Goal: Task Accomplishment & Management: Complete application form

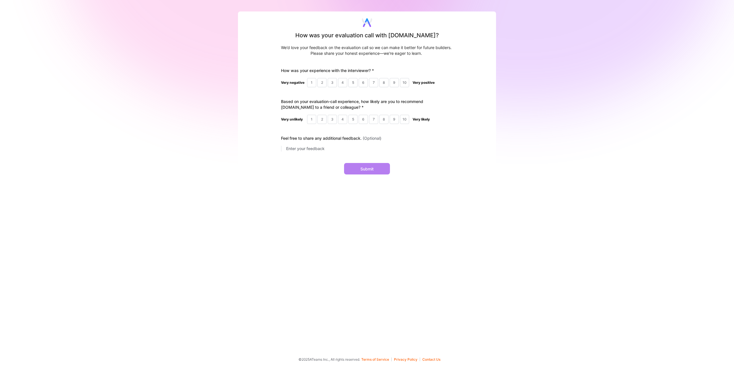
click at [405, 82] on div "10" at bounding box center [404, 82] width 9 height 9
click at [404, 120] on div "10" at bounding box center [404, 119] width 9 height 9
click at [376, 170] on button "Submit" at bounding box center [367, 168] width 46 height 11
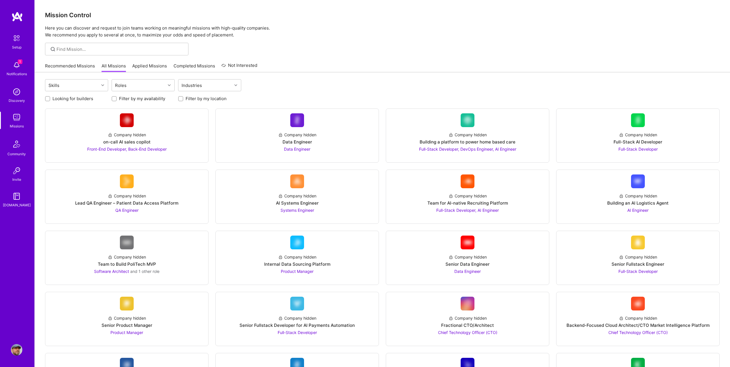
click at [75, 64] on link "Recommended Missions" at bounding box center [70, 67] width 50 height 9
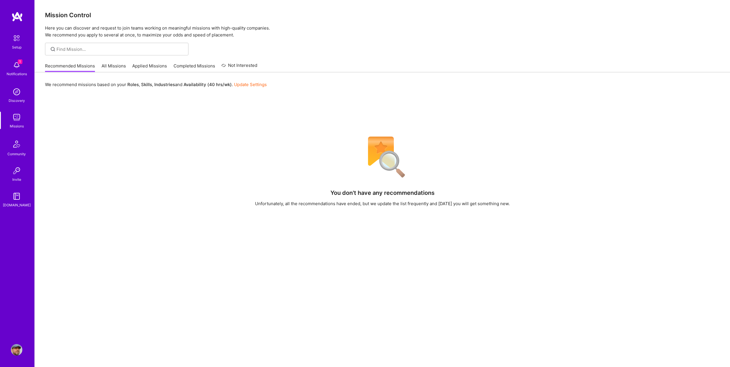
click at [16, 64] on img at bounding box center [16, 64] width 11 height 11
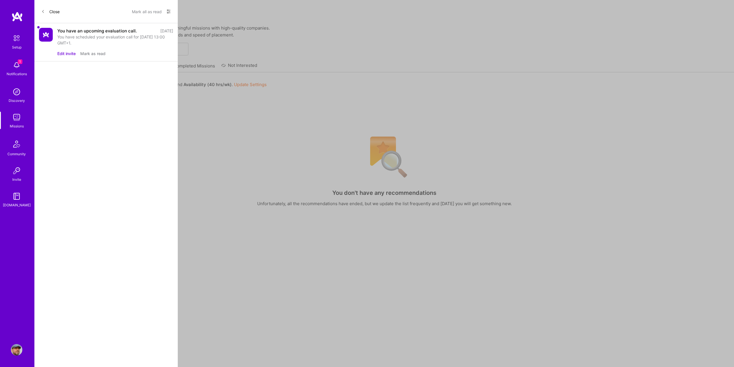
click at [95, 54] on button "Mark as read" at bounding box center [92, 53] width 25 height 6
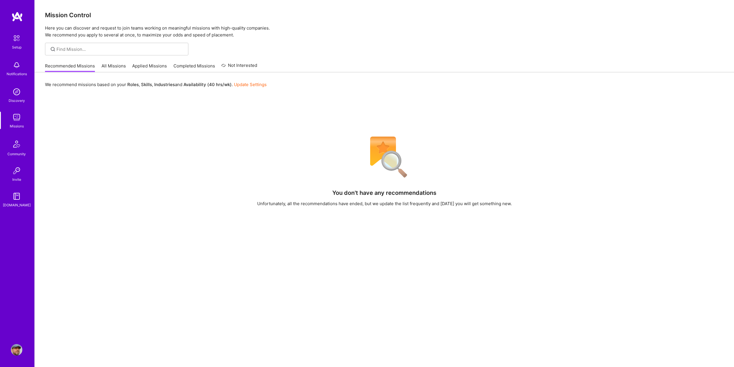
click at [13, 44] on img at bounding box center [17, 38] width 12 height 12
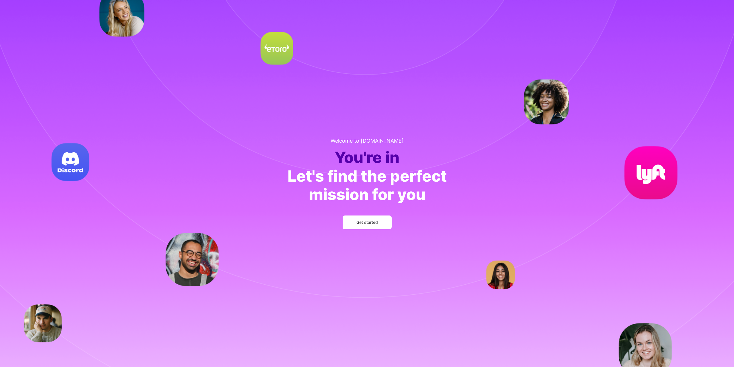
click at [380, 222] on button "Get started" at bounding box center [367, 222] width 49 height 14
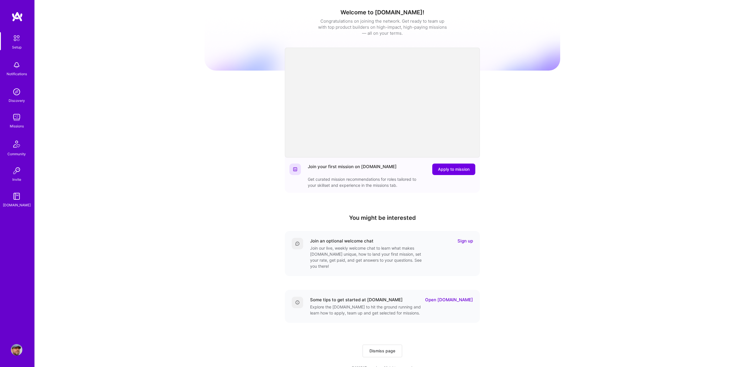
click at [466, 242] on link "Sign up" at bounding box center [464, 241] width 15 height 6
click at [460, 296] on link "Open [DOMAIN_NAME]" at bounding box center [449, 299] width 48 height 6
click at [444, 166] on span "Apply to mission" at bounding box center [454, 169] width 32 height 6
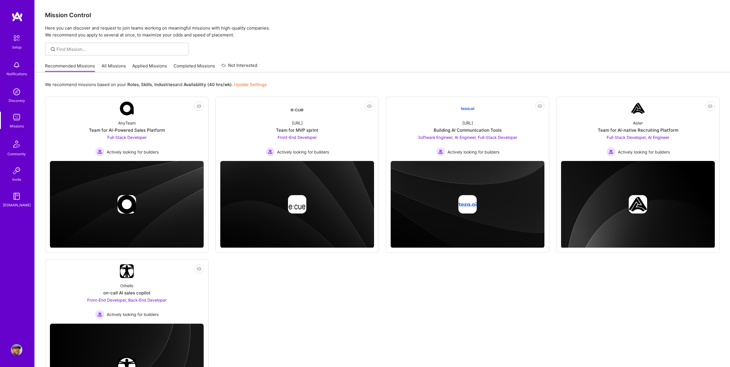
click at [251, 84] on link "Update Settings" at bounding box center [250, 84] width 33 height 5
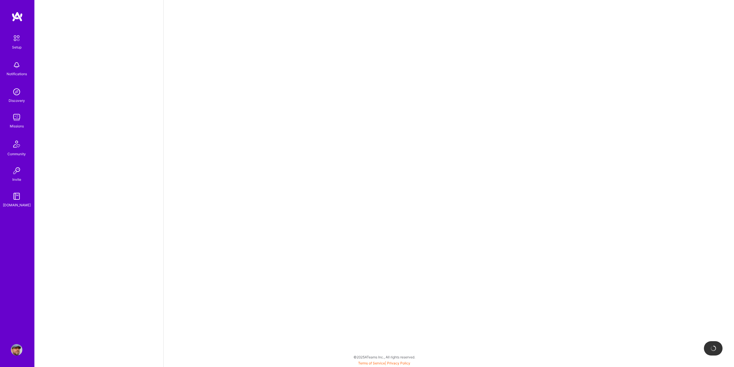
select select "GB"
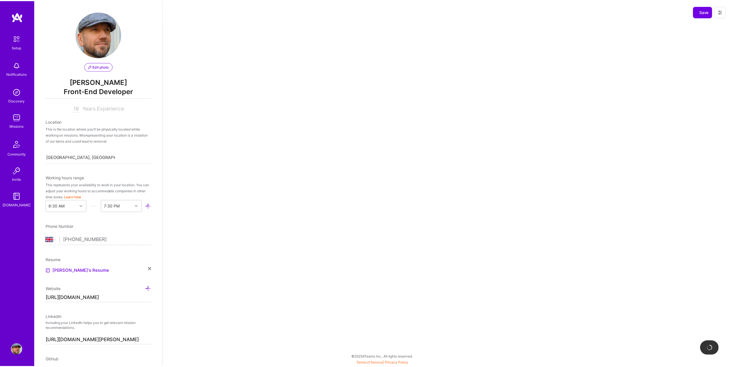
scroll to position [1, 0]
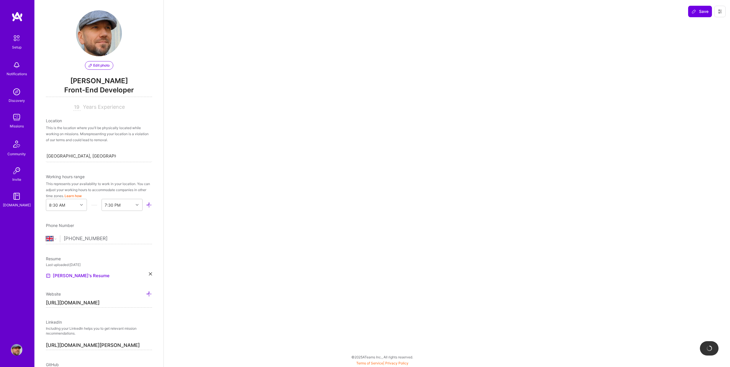
select select "Right Now"
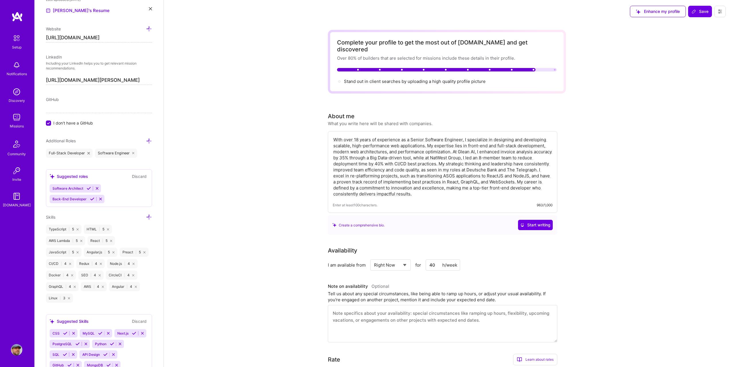
scroll to position [288, 0]
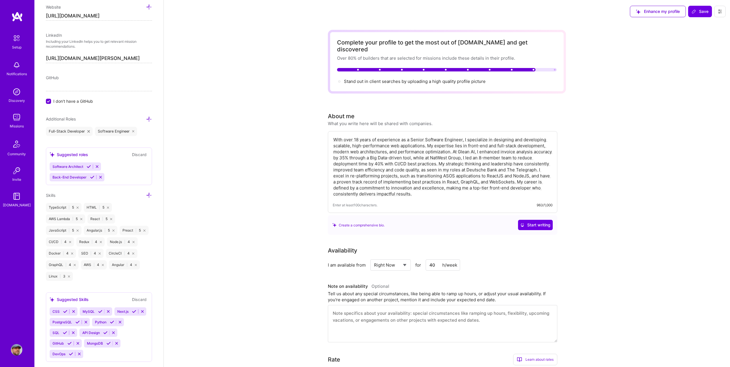
click at [100, 178] on icon at bounding box center [100, 177] width 4 height 4
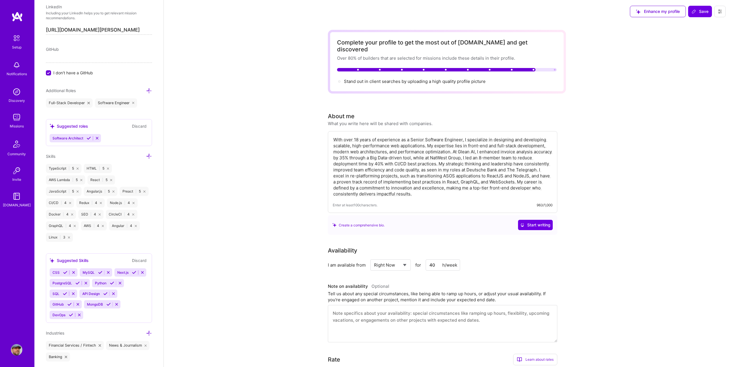
scroll to position [316, 0]
click at [131, 128] on button "Discard" at bounding box center [139, 125] width 18 height 7
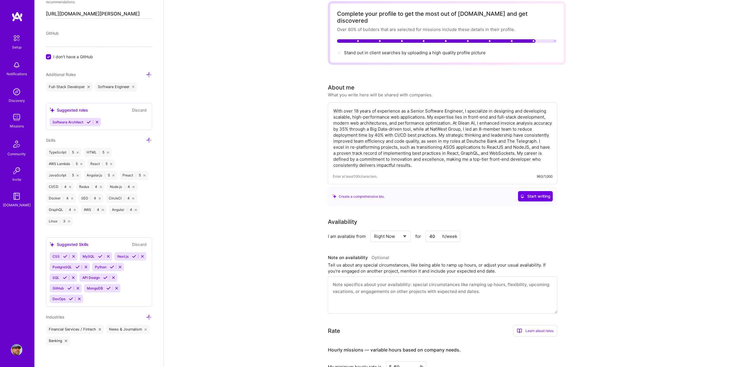
scroll to position [334, 0]
click at [64, 254] on icon at bounding box center [65, 255] width 4 height 4
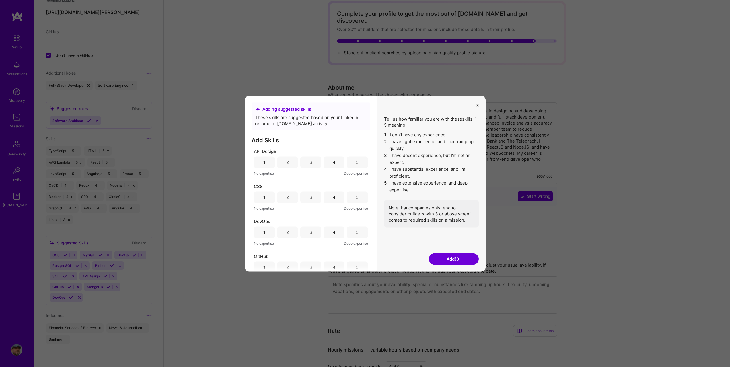
click at [356, 200] on div "5" at bounding box center [357, 197] width 3 height 6
click at [451, 260] on button "Add (1)" at bounding box center [454, 258] width 50 height 11
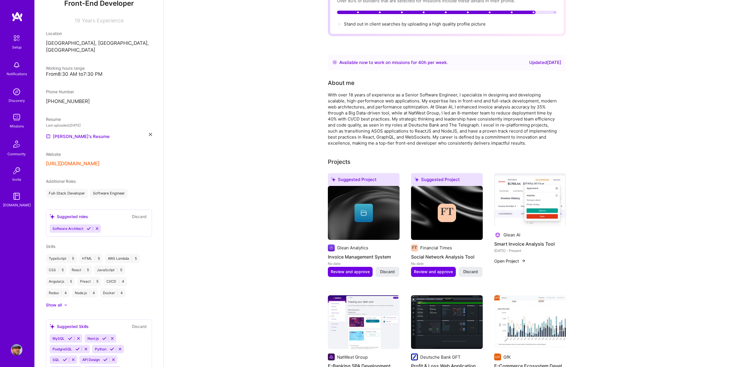
scroll to position [152, 0]
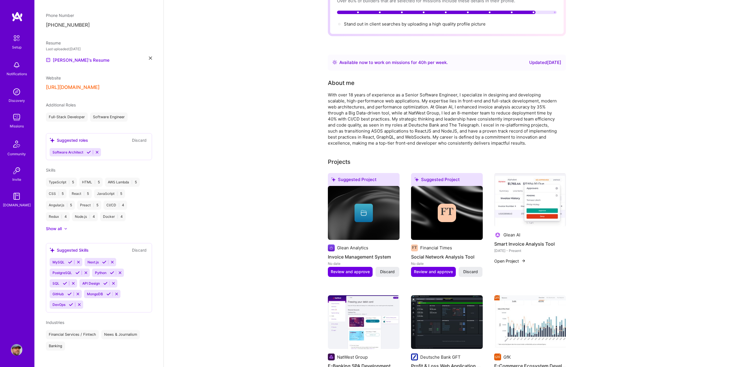
click at [103, 260] on icon at bounding box center [104, 262] width 4 height 4
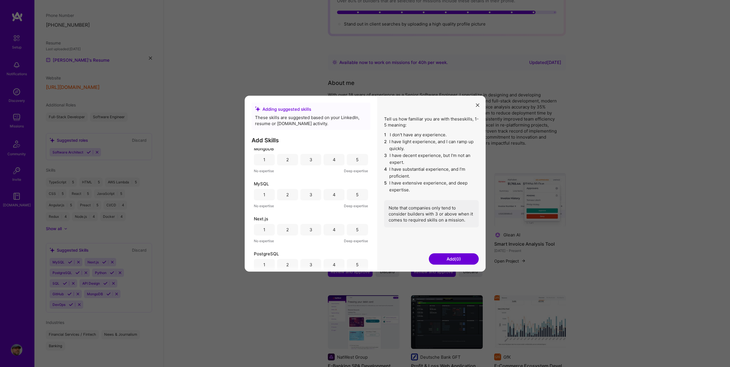
scroll to position [108, 0]
click at [333, 230] on div "4" at bounding box center [334, 229] width 3 height 6
click at [450, 261] on button "Add (1)" at bounding box center [454, 258] width 50 height 11
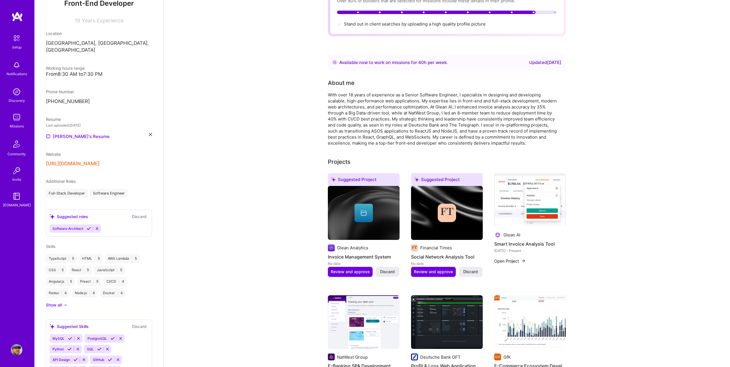
scroll to position [141, 0]
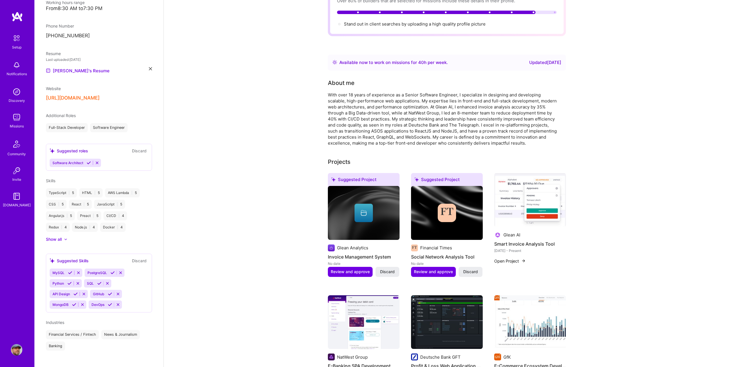
click at [112, 292] on icon at bounding box center [110, 294] width 4 height 4
click at [110, 292] on icon at bounding box center [110, 294] width 4 height 4
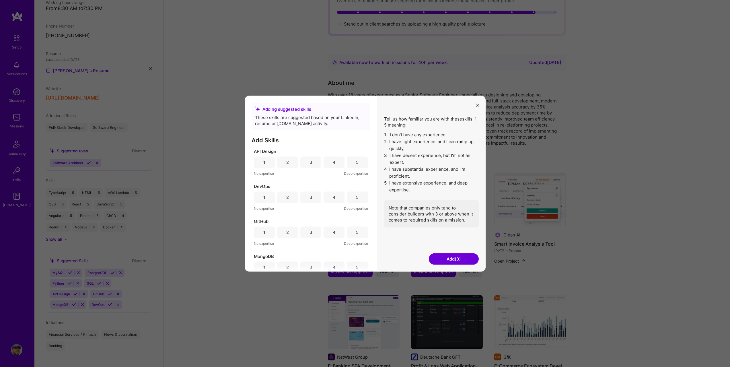
click at [357, 233] on div "5" at bounding box center [357, 231] width 21 height 11
click at [460, 261] on button "Add (1)" at bounding box center [454, 258] width 50 height 11
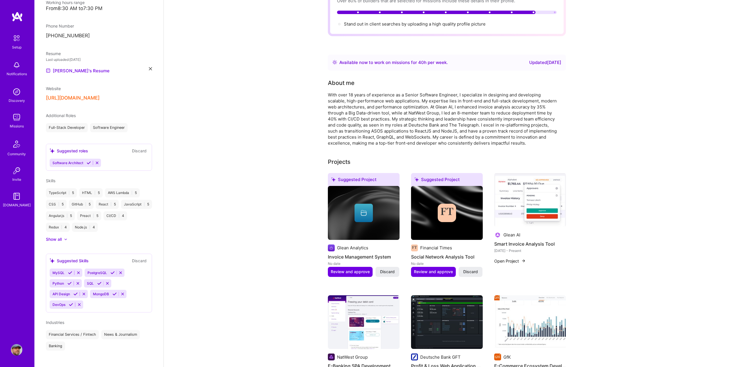
click at [112, 270] on icon at bounding box center [112, 272] width 4 height 4
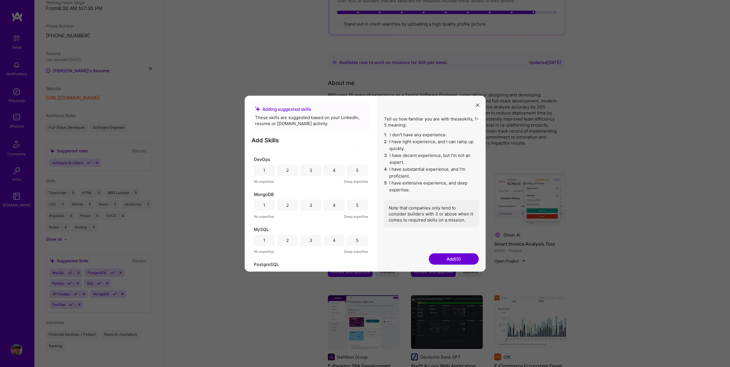
scroll to position [29, 0]
click at [309, 238] on div "3" at bounding box center [310, 238] width 3 height 6
click at [310, 217] on div "3" at bounding box center [310, 216] width 3 height 6
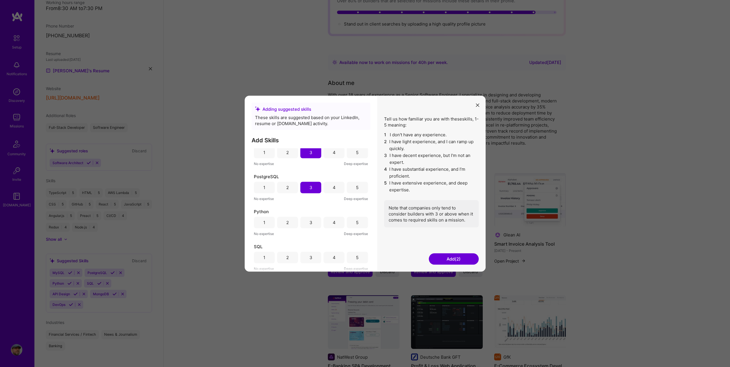
click at [288, 222] on div "2" at bounding box center [287, 221] width 21 height 11
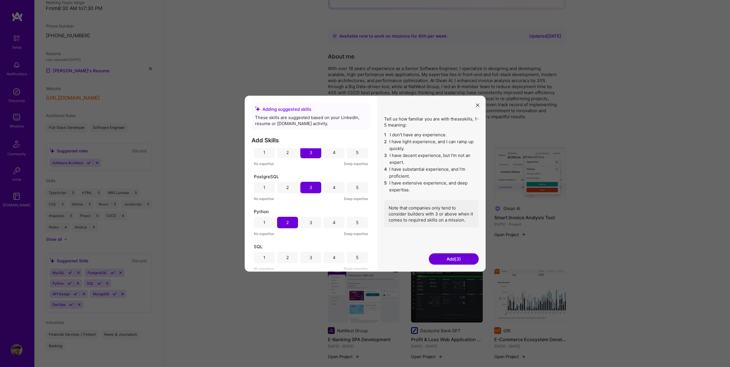
scroll to position [86, 0]
click at [310, 259] on div "3" at bounding box center [310, 257] width 3 height 6
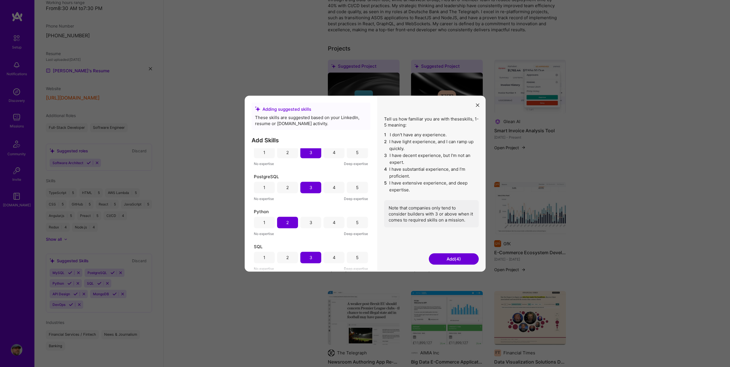
scroll to position [172, 0]
click at [461, 261] on button "Add (4)" at bounding box center [454, 258] width 50 height 11
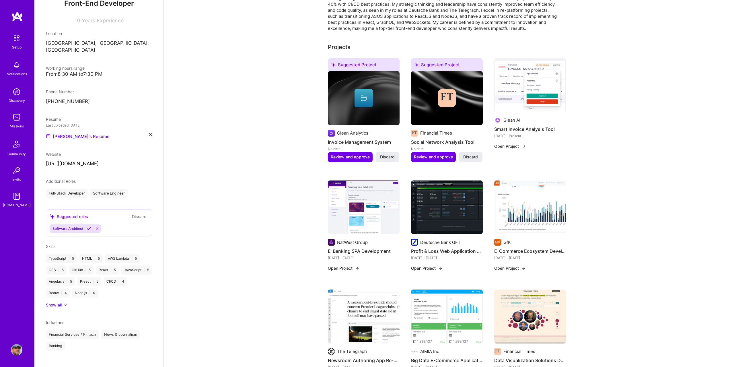
scroll to position [120, 0]
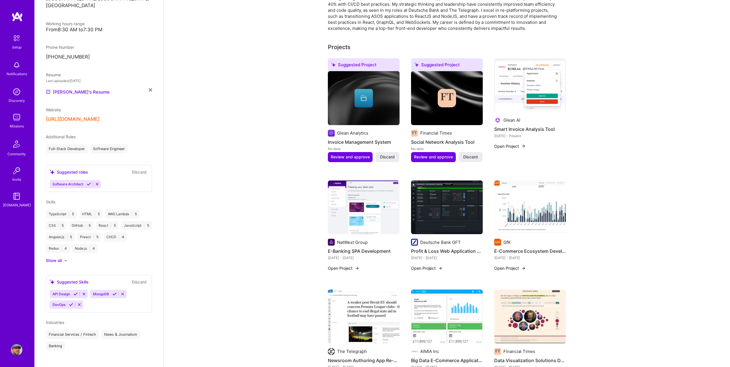
click at [132, 278] on button "Discard" at bounding box center [139, 281] width 18 height 7
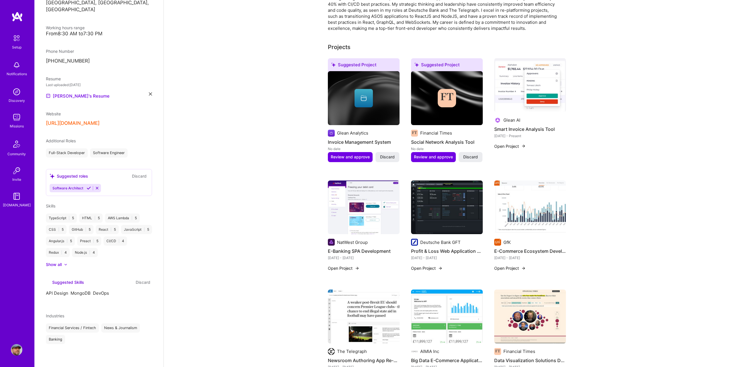
scroll to position [76, 0]
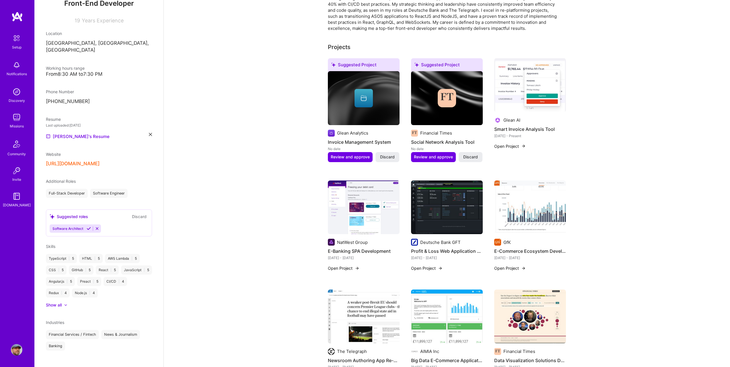
click at [135, 213] on button "Discard" at bounding box center [139, 216] width 18 height 7
click at [136, 213] on button "Discard" at bounding box center [139, 216] width 18 height 7
click at [97, 226] on icon at bounding box center [97, 228] width 4 height 4
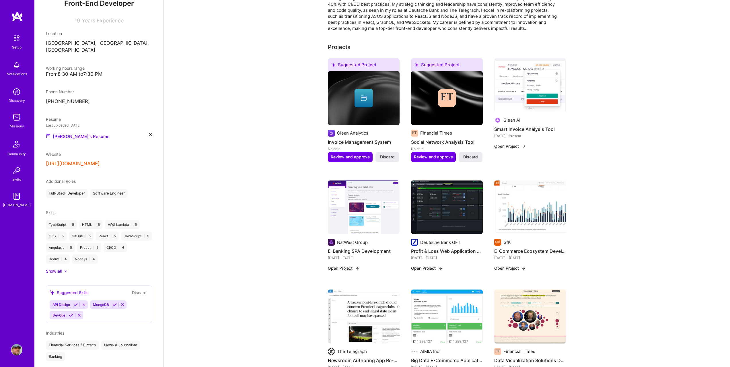
click at [124, 302] on icon at bounding box center [122, 304] width 4 height 4
click at [83, 302] on icon at bounding box center [84, 304] width 4 height 4
click at [80, 302] on icon at bounding box center [79, 304] width 4 height 4
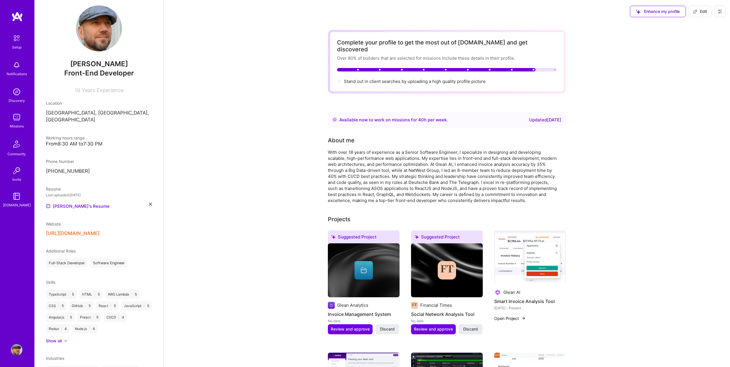
scroll to position [0, 0]
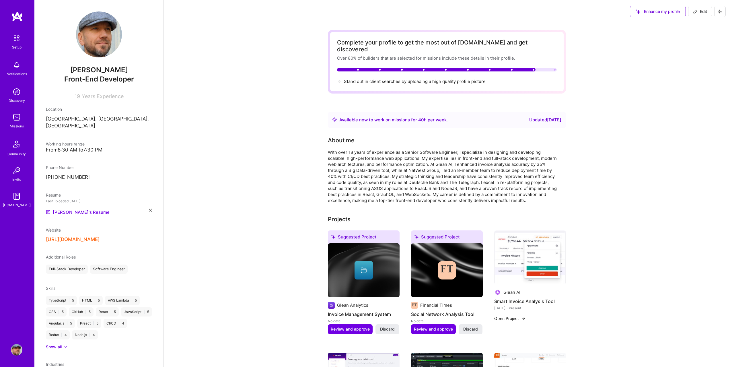
click at [19, 39] on img at bounding box center [17, 38] width 12 height 12
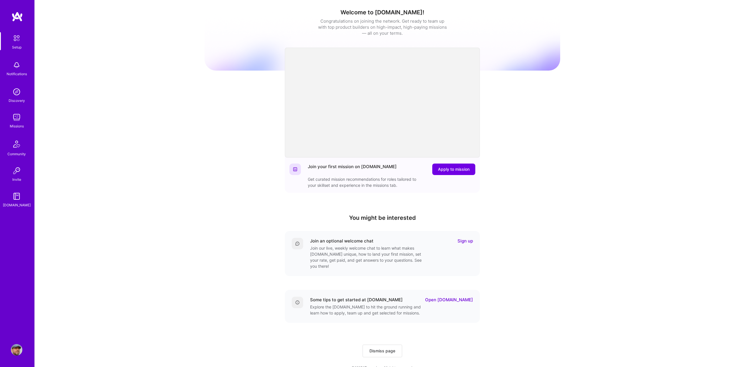
click at [20, 120] on img at bounding box center [16, 117] width 11 height 11
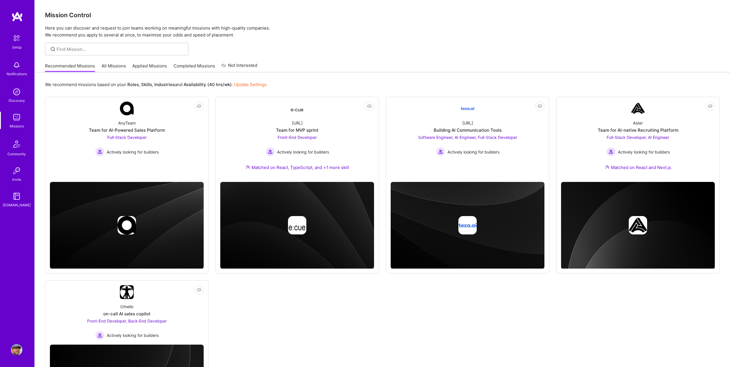
click at [14, 14] on img at bounding box center [16, 16] width 11 height 10
click at [17, 119] on img at bounding box center [16, 117] width 11 height 11
click at [197, 289] on span "Not Interested" at bounding box center [187, 289] width 27 height 6
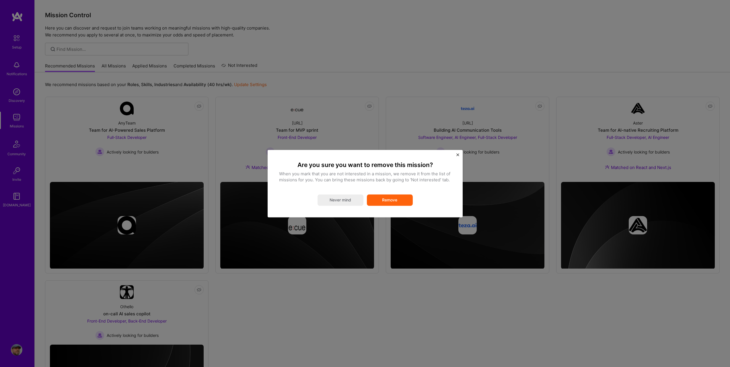
click at [394, 200] on button "Remove" at bounding box center [390, 199] width 46 height 11
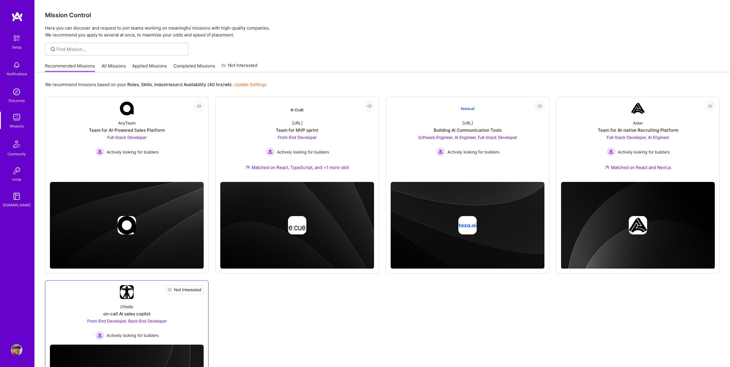
click at [198, 288] on span "Not Interested" at bounding box center [187, 289] width 27 height 6
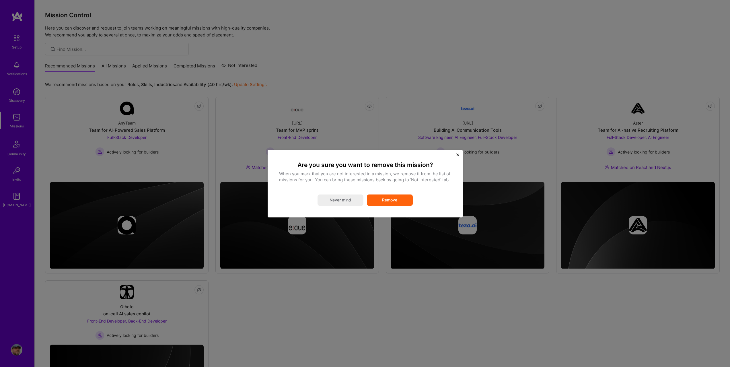
click at [394, 198] on button "Remove" at bounding box center [390, 199] width 46 height 11
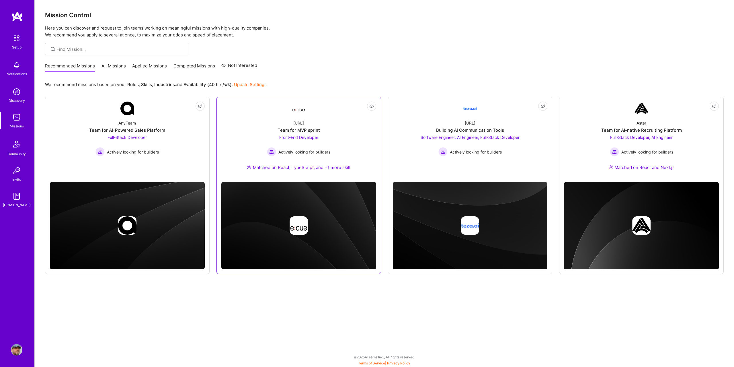
click at [322, 134] on div "Front-End Developer Actively looking for builders" at bounding box center [298, 145] width 63 height 22
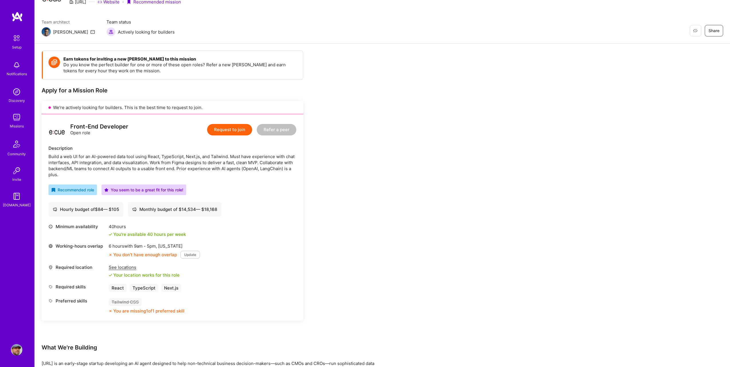
scroll to position [57, 0]
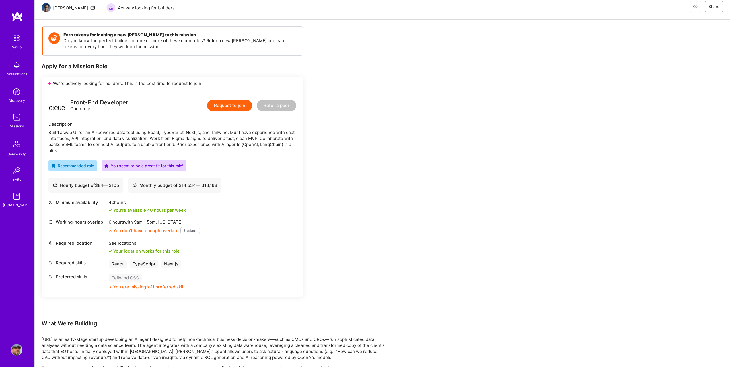
click at [191, 230] on button "Update" at bounding box center [189, 230] width 19 height 8
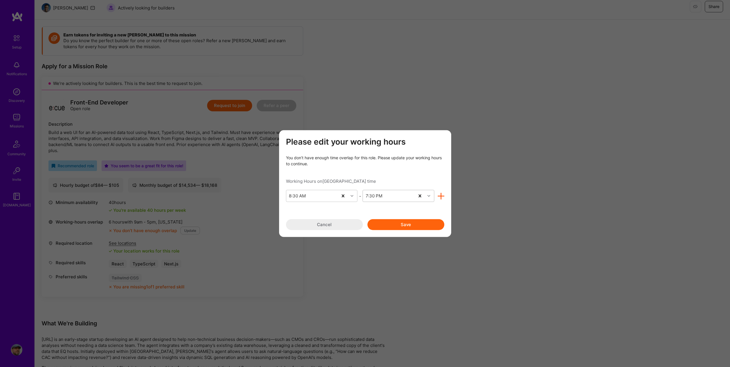
click at [428, 195] on icon "modal" at bounding box center [428, 195] width 3 height 3
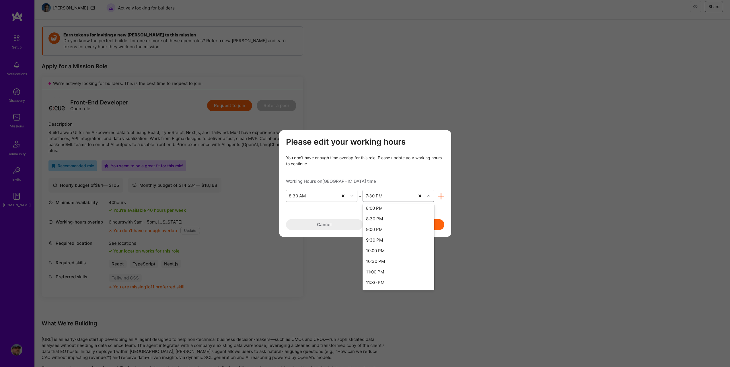
scroll to position [249, 0]
click at [377, 237] on div "9:30 PM" at bounding box center [398, 237] width 72 height 11
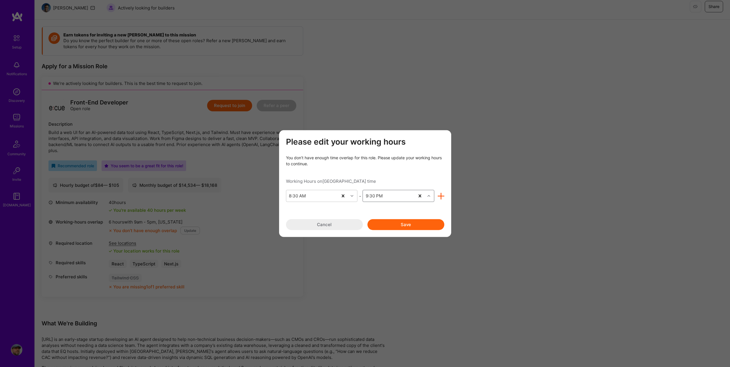
click at [412, 227] on button "Save" at bounding box center [405, 224] width 77 height 11
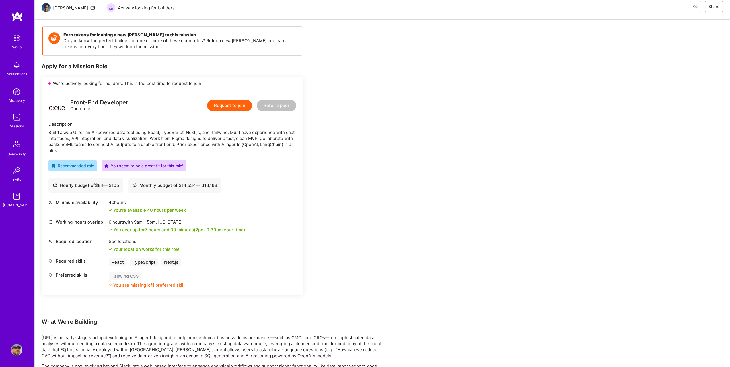
click at [20, 36] on img at bounding box center [17, 38] width 12 height 12
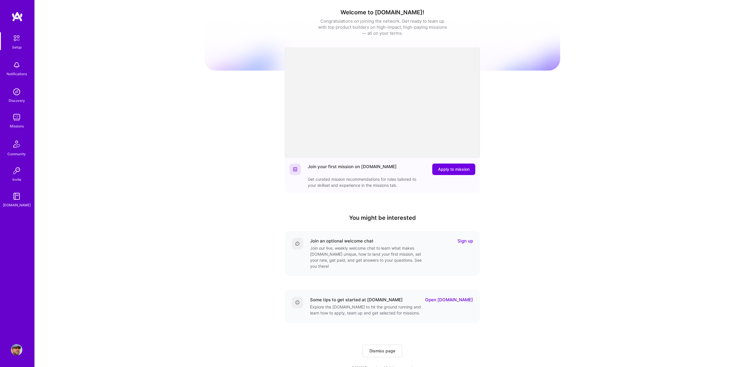
click at [17, 350] on img at bounding box center [16, 349] width 11 height 11
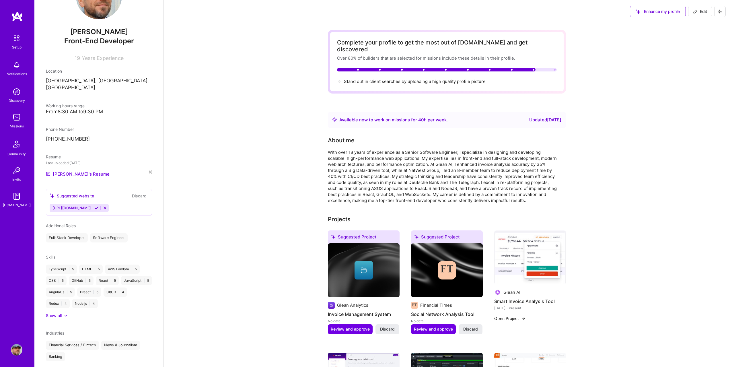
scroll to position [49, 0]
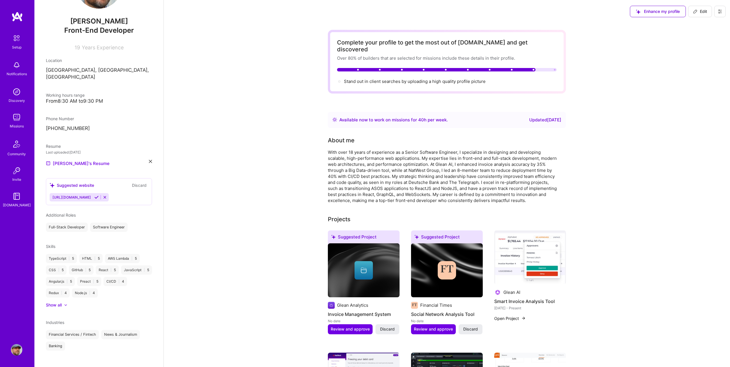
click at [55, 302] on div "Show all" at bounding box center [54, 305] width 16 height 6
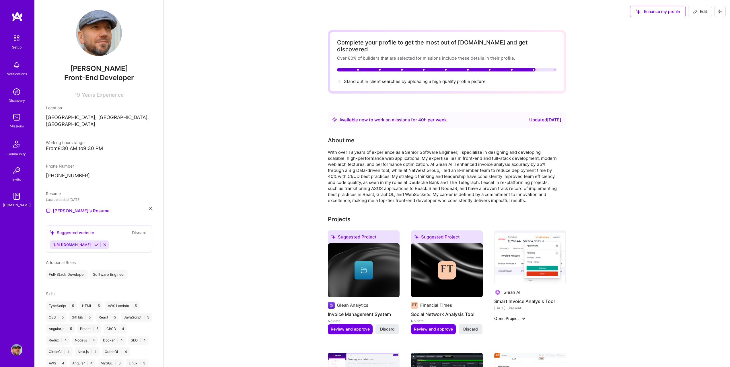
scroll to position [0, 0]
click at [702, 9] on span "Edit" at bounding box center [700, 12] width 14 height 6
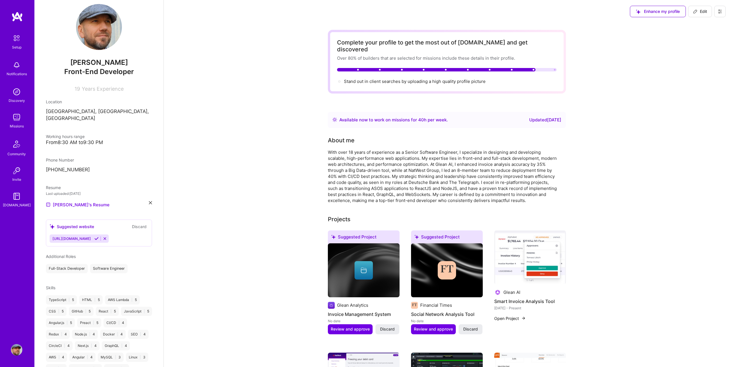
select select "GB"
select select "Right Now"
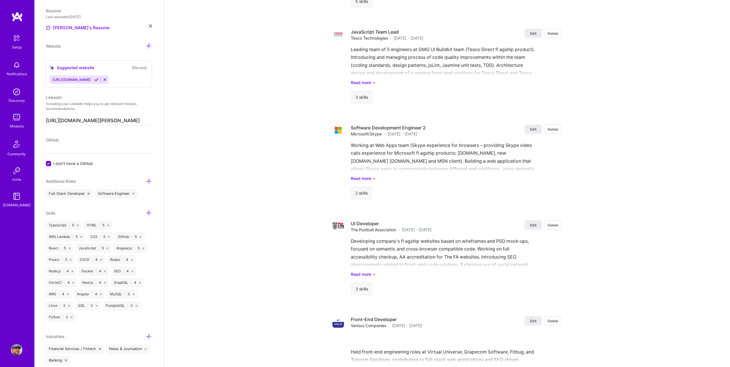
scroll to position [270, 0]
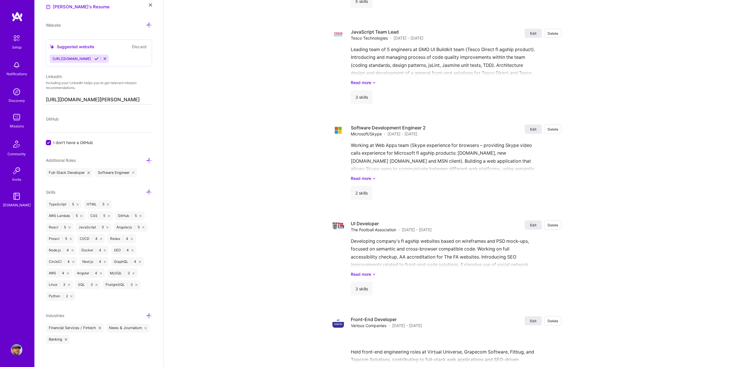
click at [146, 191] on icon at bounding box center [149, 192] width 6 height 6
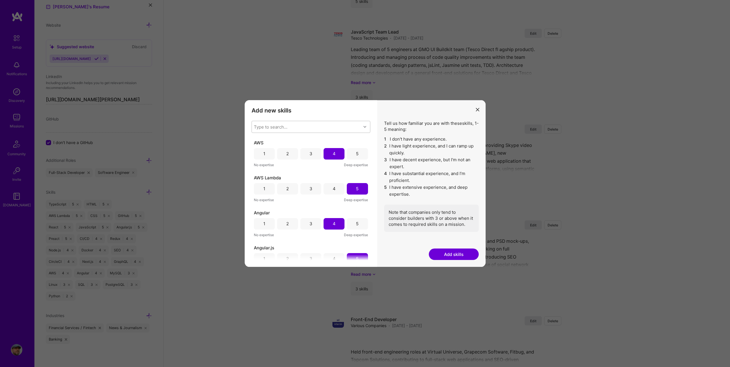
click at [289, 125] on div "Type to search..." at bounding box center [306, 126] width 109 height 11
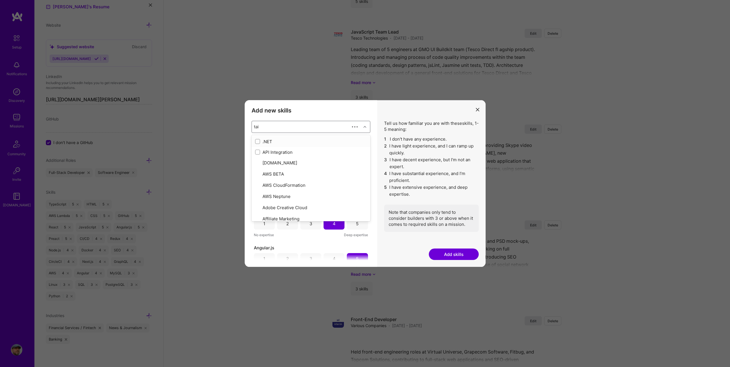
type input "tail"
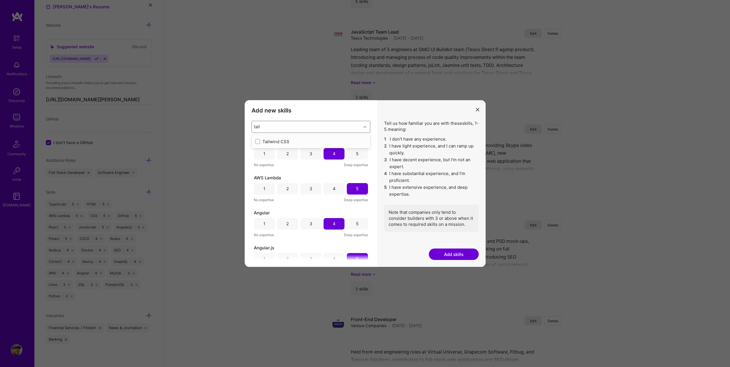
click at [259, 140] on input "modal" at bounding box center [258, 142] width 4 height 4
checkbox input "false"
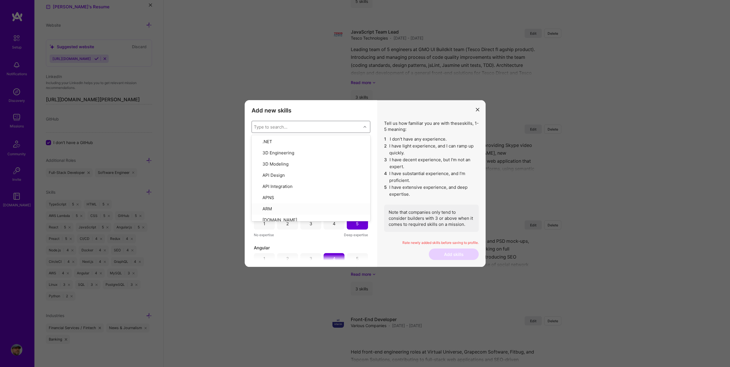
click at [378, 230] on div "Tell us how familiar you are with these skills , 1-5 meaning: 1 I don't have an…" at bounding box center [431, 183] width 108 height 167
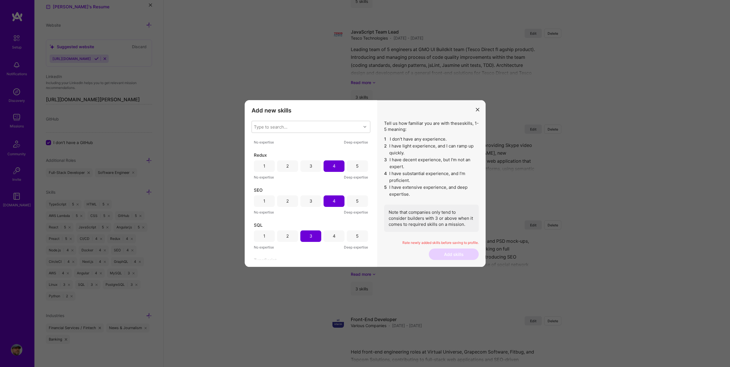
scroll to position [747, 0]
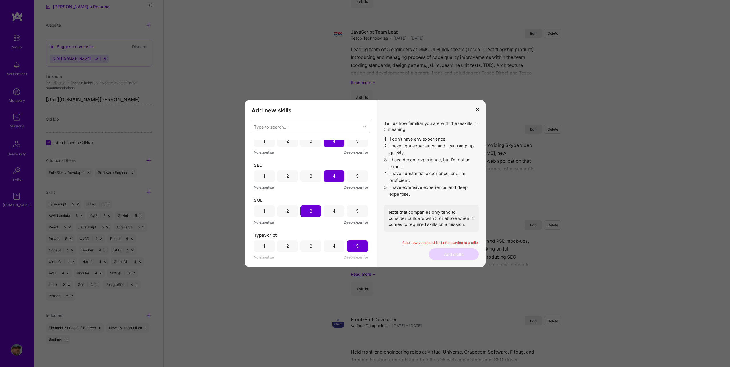
drag, startPoint x: 370, startPoint y: 248, endPoint x: 373, endPoint y: 237, distance: 12.2
click at [372, 242] on div "Add new skills Tell us how familiar you are with given skills, using between 1 …" at bounding box center [311, 183] width 132 height 167
click at [297, 126] on div "Type to search..." at bounding box center [306, 126] width 109 height 11
type input "t"
checkbox input "false"
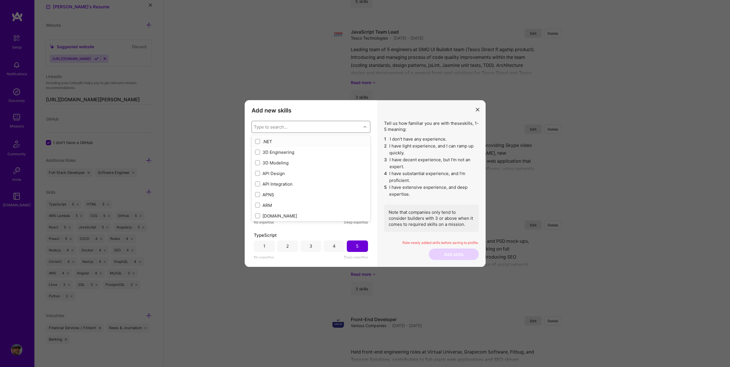
checkbox input "false"
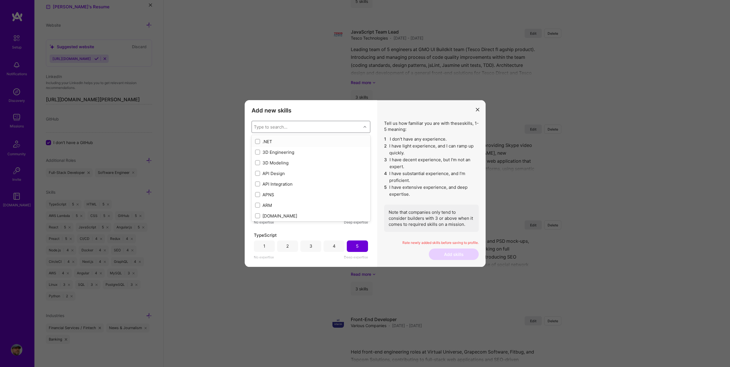
checkbox input "false"
checkbox input "true"
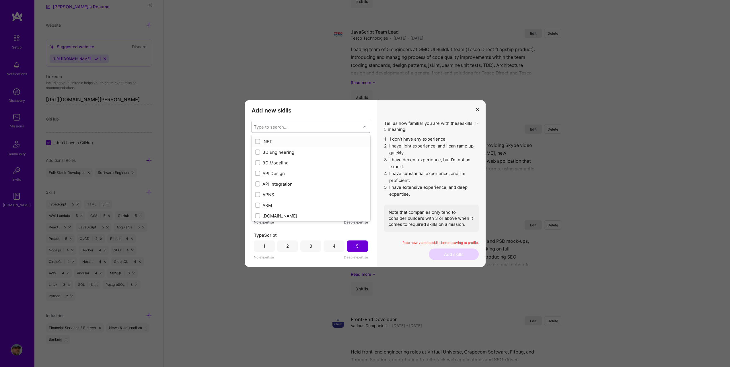
checkbox input "false"
checkbox input "true"
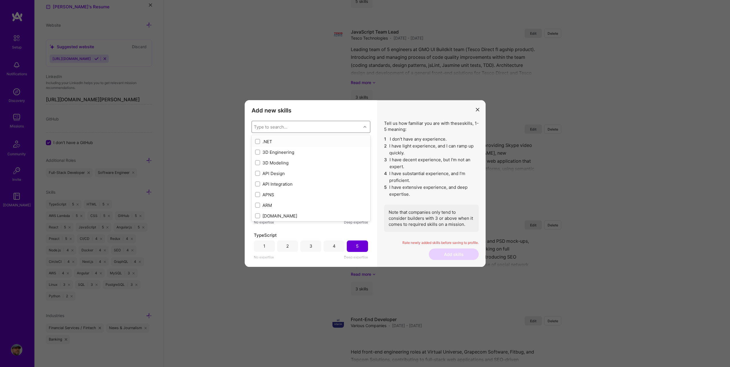
checkbox input "false"
checkbox input "true"
checkbox input "false"
checkbox input "true"
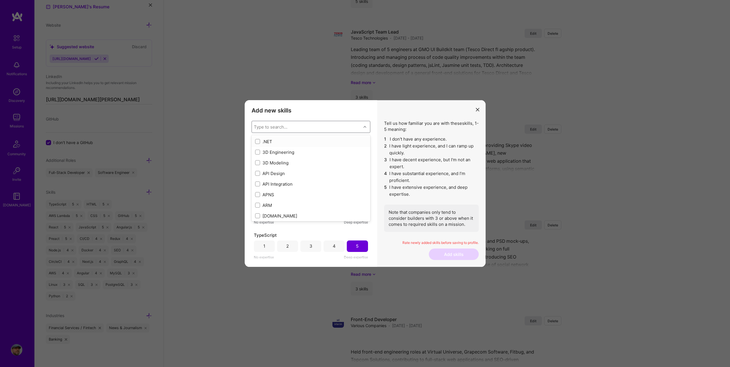
checkbox input "false"
type input "ta"
checkbox input "true"
type input "tai"
checkbox input "true"
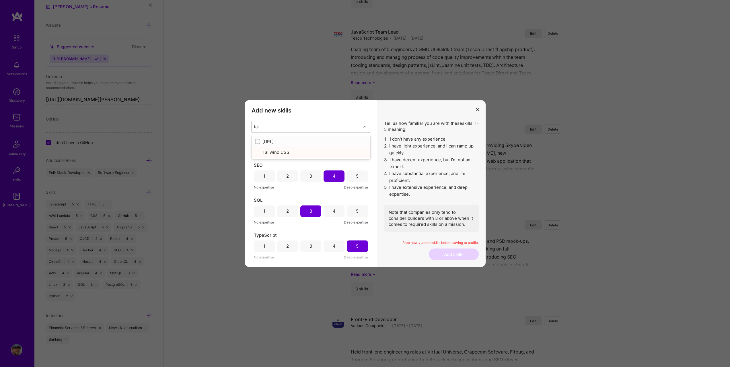
type input "tail"
checkbox input "true"
click at [283, 141] on div "Tailwind CSS" at bounding box center [311, 141] width 112 height 6
checkbox input "false"
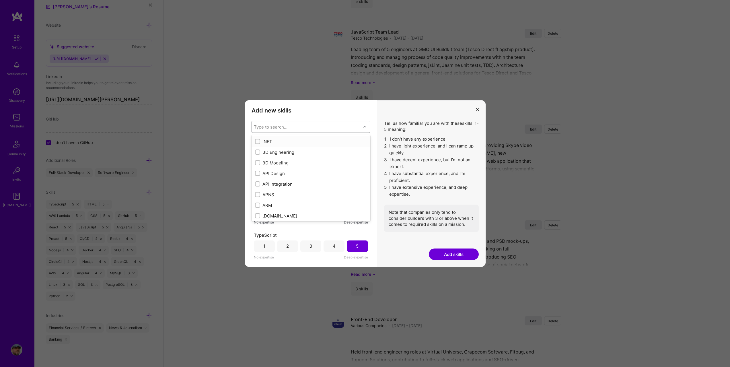
scroll to position [712, 0]
click at [454, 257] on button "Add skills" at bounding box center [454, 253] width 50 height 11
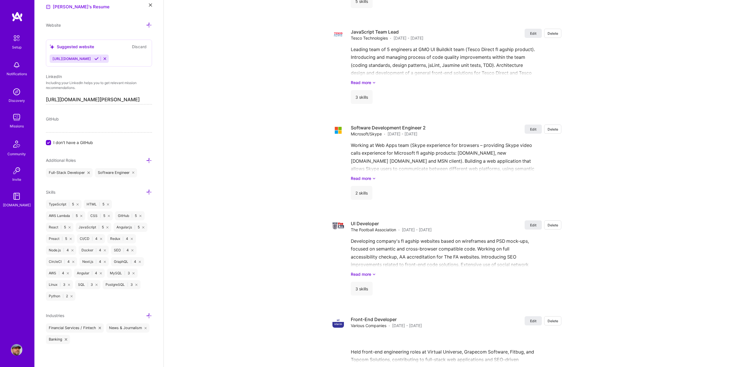
click at [146, 192] on icon at bounding box center [149, 192] width 6 height 6
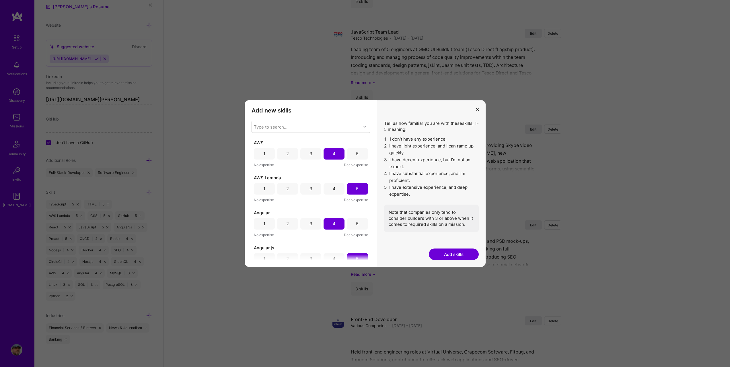
click at [296, 130] on div "Type to search..." at bounding box center [306, 126] width 109 height 11
type input "tail"
click at [284, 142] on div "Tailwind CSS" at bounding box center [311, 141] width 112 height 6
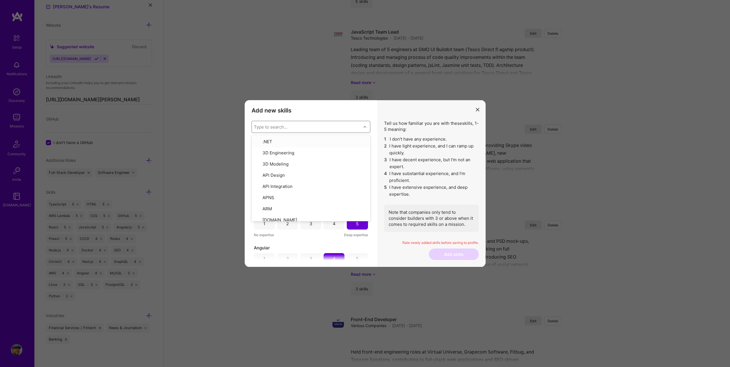
click at [339, 112] on h3 "Add new skills" at bounding box center [310, 110] width 119 height 7
click at [377, 131] on div "Tell us how familiar you are with these skills , 1-5 meaning: 1 I don't have an…" at bounding box center [431, 183] width 108 height 167
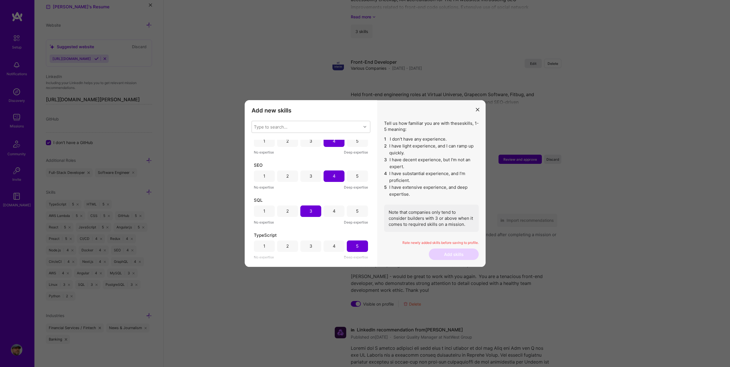
scroll to position [2179, 0]
click at [409, 168] on li "3 I have decent experience, but I'm not an expert." at bounding box center [431, 163] width 95 height 14
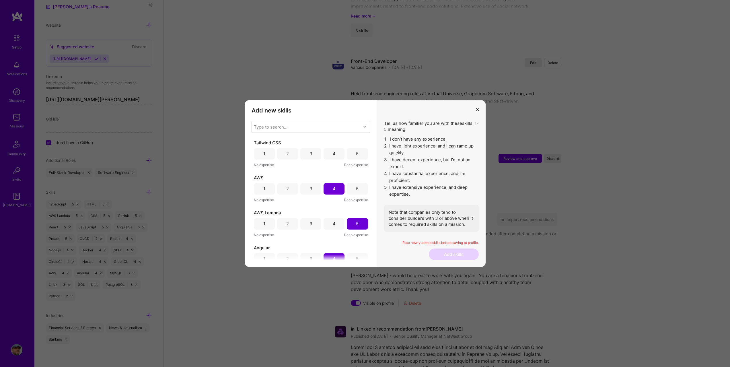
click at [309, 153] on div "3" at bounding box center [310, 154] width 3 height 6
click at [444, 254] on button "Add skills" at bounding box center [454, 253] width 50 height 11
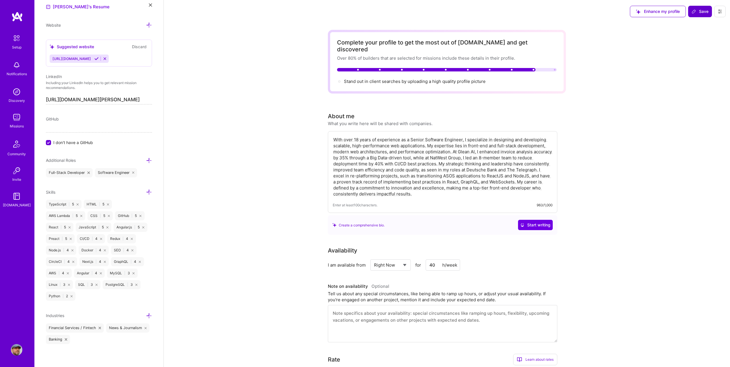
click at [703, 11] on span "Save" at bounding box center [699, 12] width 17 height 6
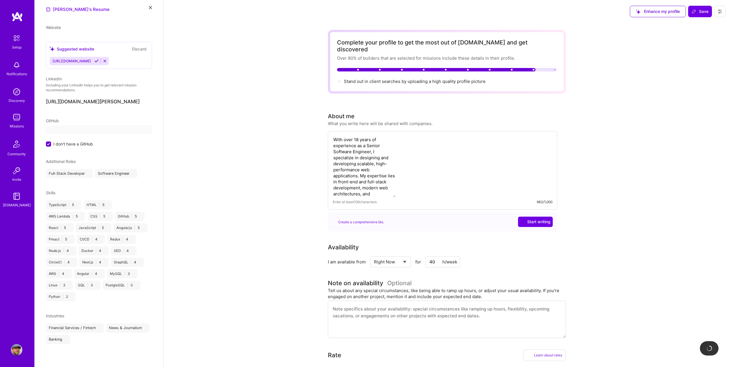
scroll to position [95, 0]
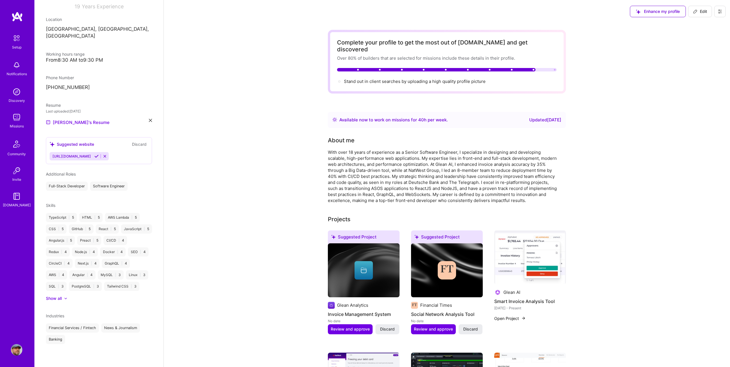
click at [17, 115] on img at bounding box center [16, 117] width 11 height 11
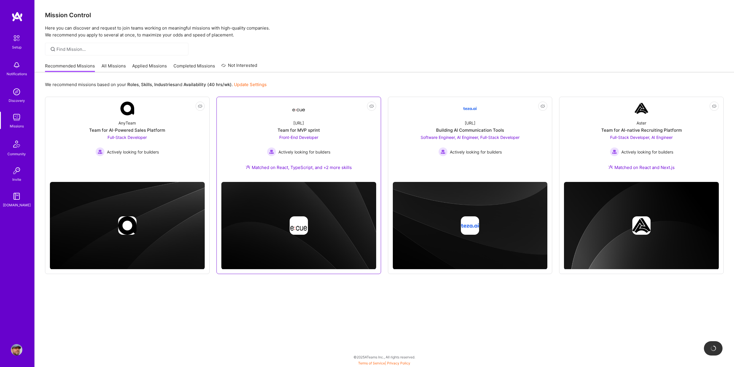
click at [299, 124] on div "Ecue.ai" at bounding box center [298, 123] width 11 height 6
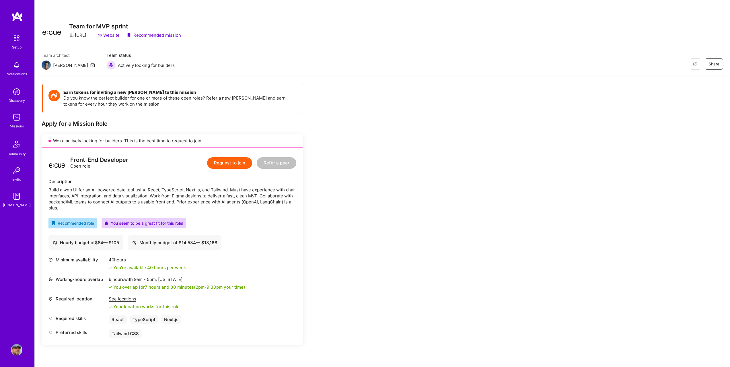
click at [229, 160] on button "Request to join" at bounding box center [229, 162] width 45 height 11
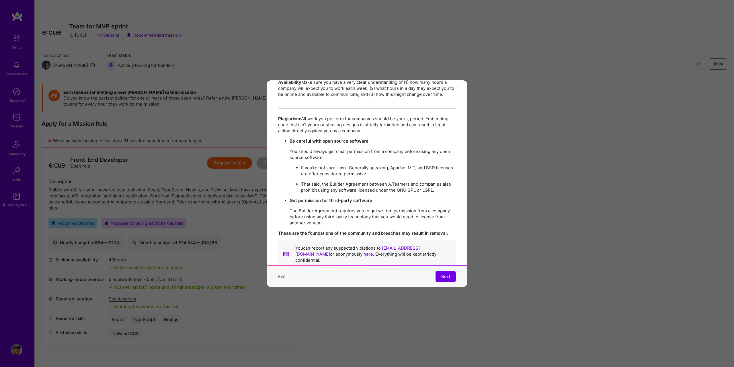
scroll to position [1020, 0]
click at [441, 273] on span "Next" at bounding box center [445, 276] width 9 height 6
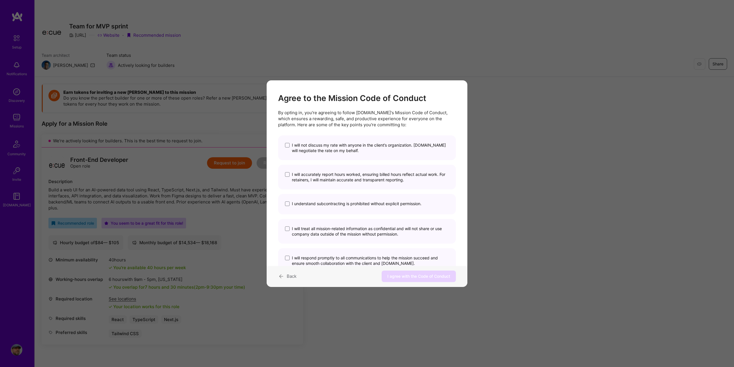
scroll to position [0, 0]
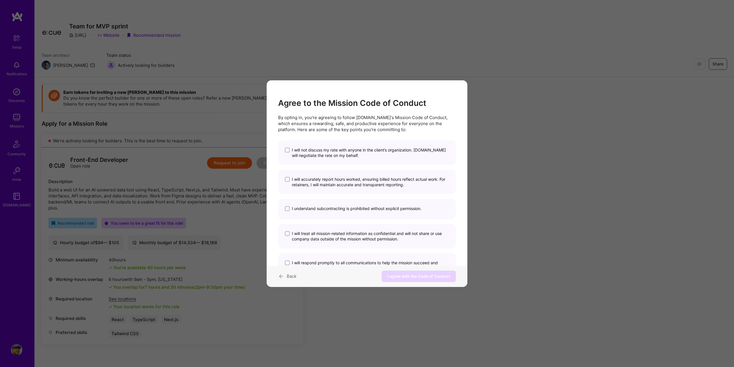
click at [302, 150] on span "I will not discuss my rate with anyone in the client’s organization. A.Team wil…" at bounding box center [370, 152] width 157 height 11
click at [0, 0] on input "I will not discuss my rate with anyone in the client’s organization. A.Team wil…" at bounding box center [0, 0] width 0 height 0
click at [292, 180] on span "I will accurately report hours worked, ensuring billed hours reflect actual wor…" at bounding box center [370, 181] width 157 height 11
click at [0, 0] on input "I will accurately report hours worked, ensuring billed hours reflect actual wor…" at bounding box center [0, 0] width 0 height 0
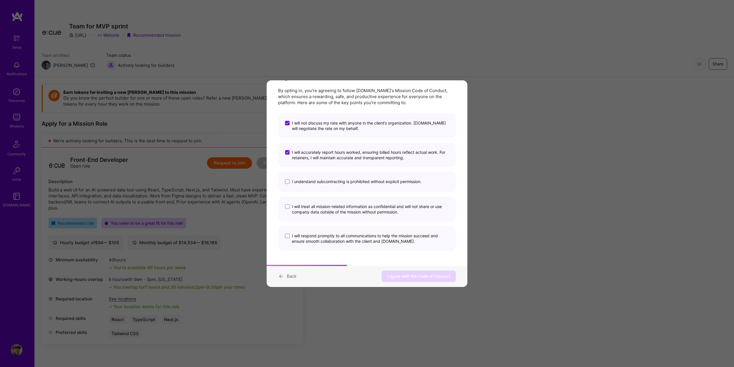
scroll to position [29, 0]
click at [301, 179] on span "I understand subcontracting is prohibited without explicit permission." at bounding box center [357, 179] width 130 height 5
click at [0, 0] on input "I understand subcontracting is prohibited without explicit permission." at bounding box center [0, 0] width 0 height 0
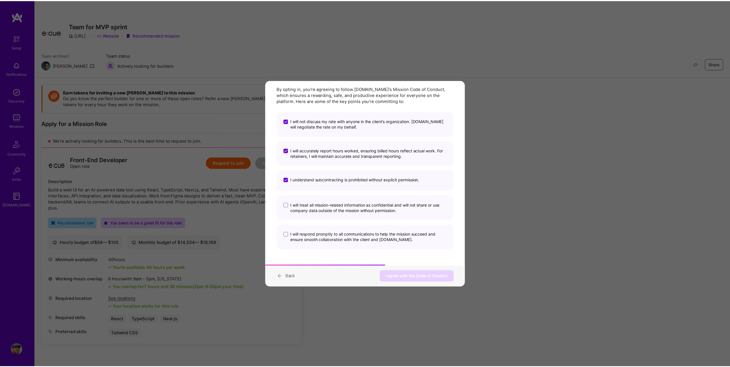
scroll to position [29, 0]
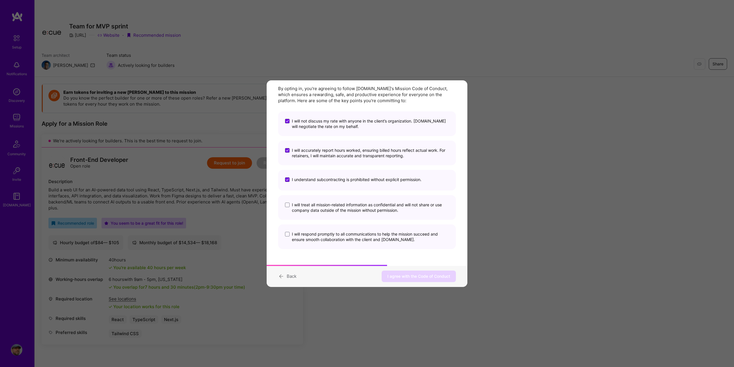
click at [292, 205] on span "I will treat all mission-related information as confidential and will not share…" at bounding box center [370, 207] width 157 height 11
click at [0, 0] on input "I will treat all mission-related information as confidential and will not share…" at bounding box center [0, 0] width 0 height 0
click at [313, 241] on span "I will respond promptly to all communications to help the mission succeed and e…" at bounding box center [370, 236] width 157 height 11
click at [0, 0] on input "I will respond promptly to all communications to help the mission succeed and e…" at bounding box center [0, 0] width 0 height 0
click at [409, 278] on span "I agree with the Code of Conduct" at bounding box center [418, 276] width 63 height 6
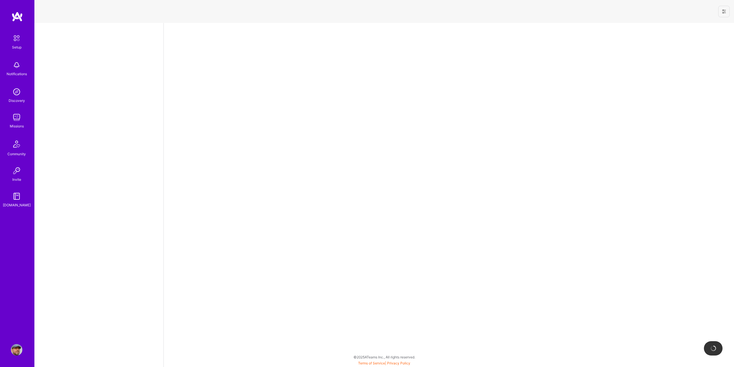
select select "GB"
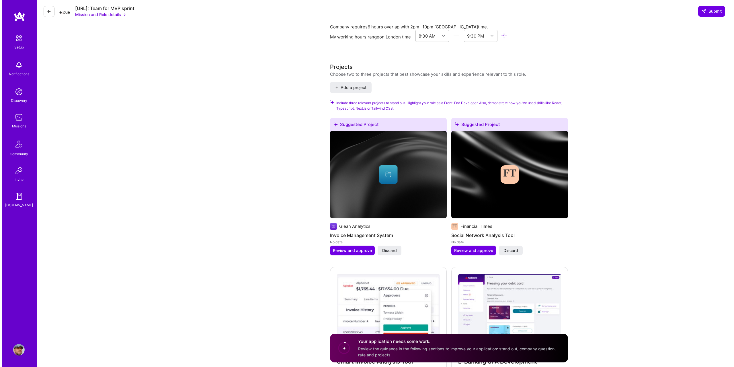
scroll to position [659, 0]
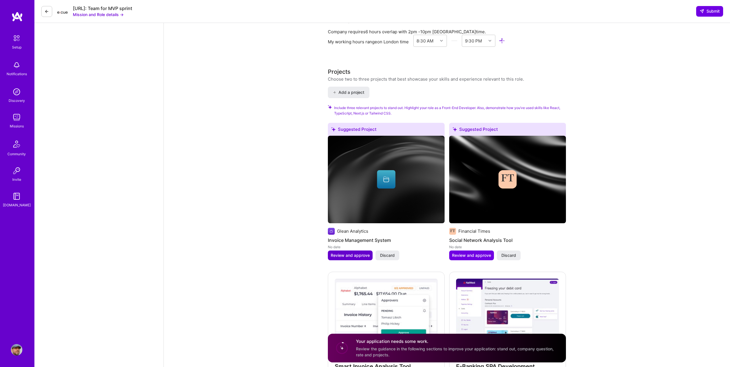
click at [349, 252] on span "Review and approve" at bounding box center [350, 255] width 39 height 6
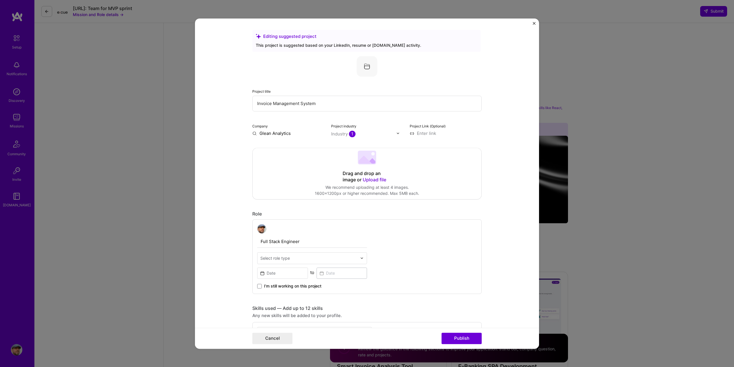
click at [373, 180] on span "Upload file" at bounding box center [375, 180] width 24 height 6
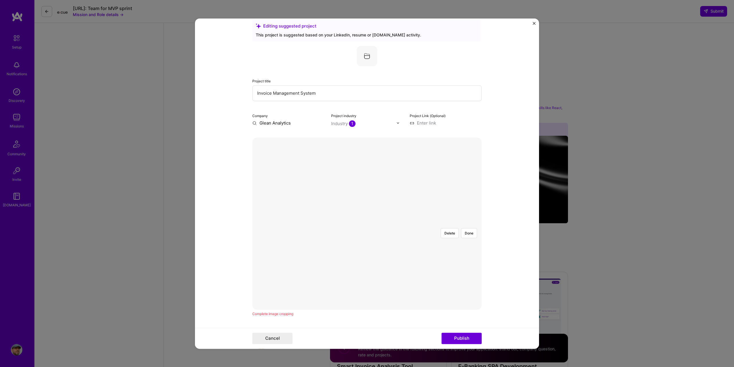
scroll to position [29, 0]
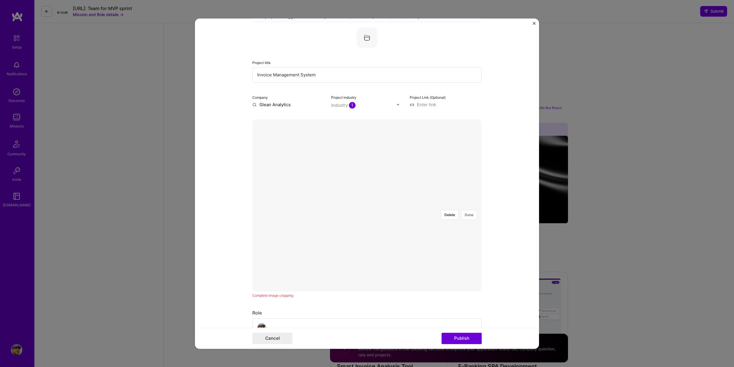
click at [467, 210] on button "Done" at bounding box center [469, 215] width 16 height 10
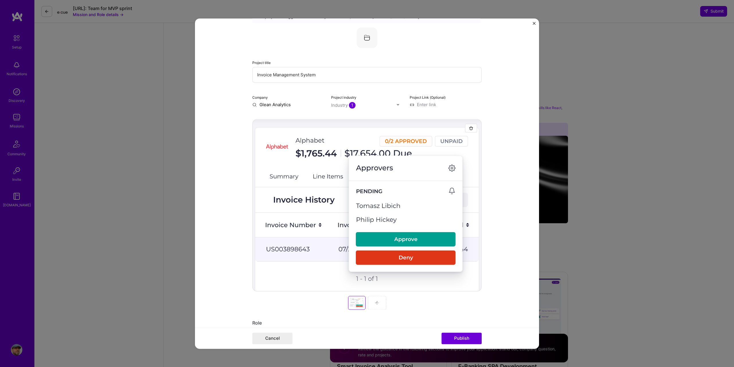
click at [375, 303] on img at bounding box center [377, 302] width 5 height 5
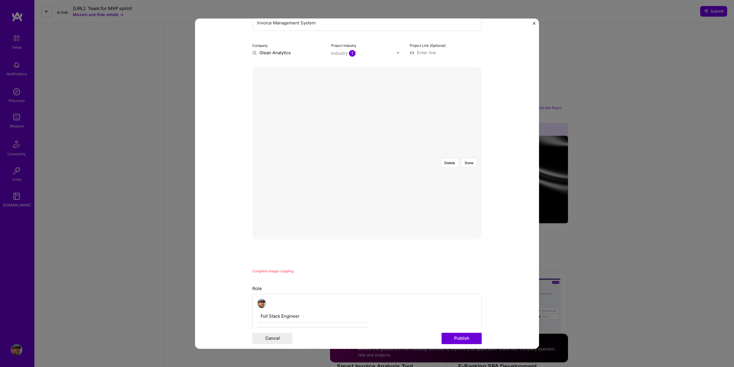
scroll to position [57, 0]
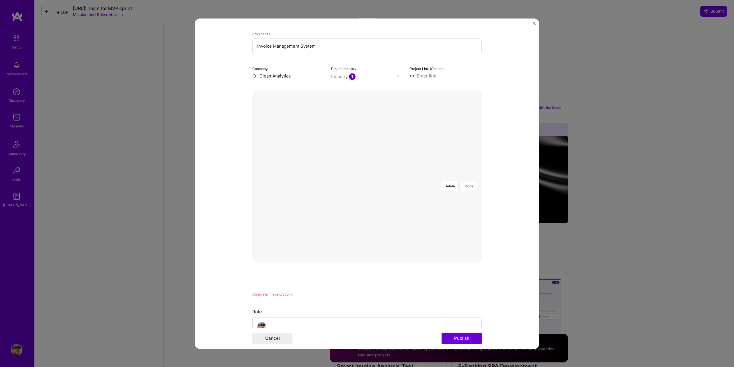
click at [467, 181] on button "Done" at bounding box center [469, 186] width 16 height 10
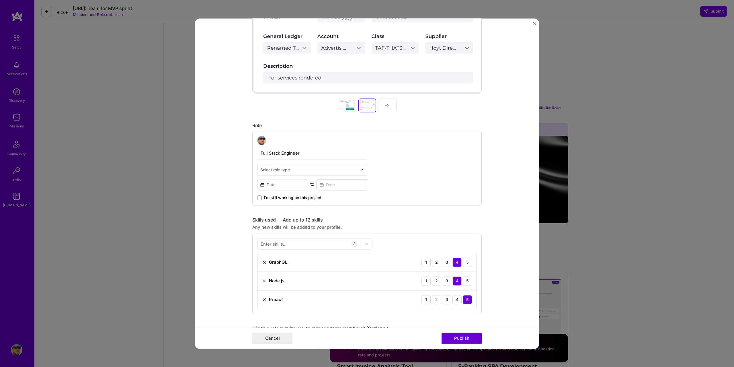
scroll to position [258, 0]
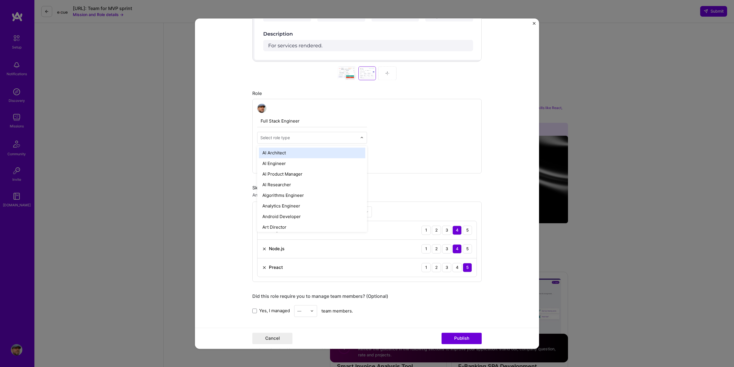
click at [360, 137] on img at bounding box center [361, 137] width 3 height 3
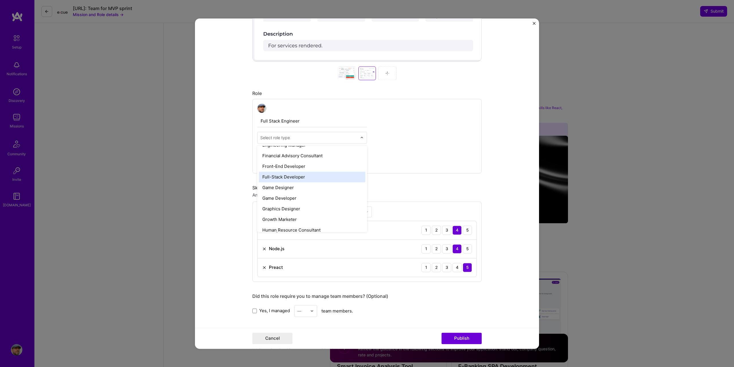
click at [309, 178] on div "Full-Stack Developer" at bounding box center [312, 176] width 106 height 11
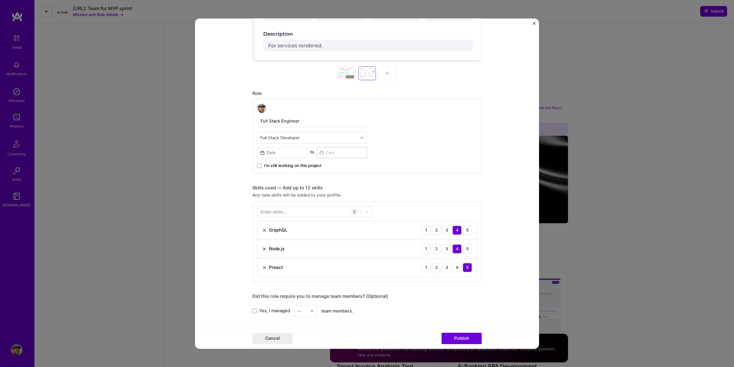
click at [401, 154] on div "Full Stack Engineer option Full-Stack Developer, selected. Select is focused ,t…" at bounding box center [366, 136] width 229 height 75
click at [288, 165] on span "I’m still working on this project" at bounding box center [292, 166] width 57 height 6
click at [0, 0] on input "I’m still working on this project" at bounding box center [0, 0] width 0 height 0
click at [259, 163] on span at bounding box center [259, 165] width 5 height 5
click at [0, 0] on input "I’m still working on this project" at bounding box center [0, 0] width 0 height 0
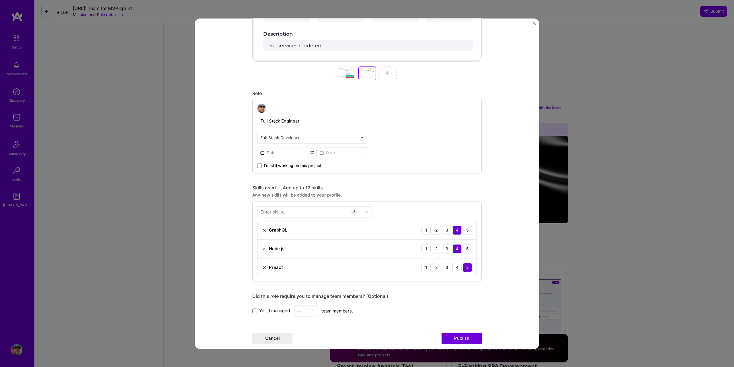
click at [248, 147] on form "Editing suggested project This project is suggested based on your LinkedIn, res…" at bounding box center [367, 183] width 344 height 330
click at [259, 149] on input at bounding box center [282, 152] width 51 height 11
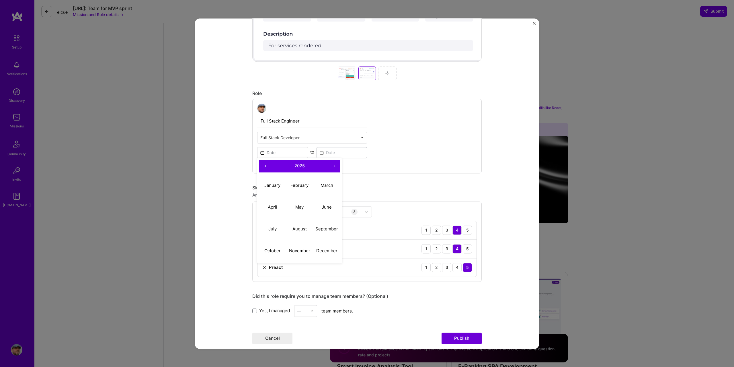
click at [262, 164] on button "‹" at bounding box center [265, 166] width 13 height 13
click at [299, 185] on abbr "February" at bounding box center [299, 184] width 18 height 5
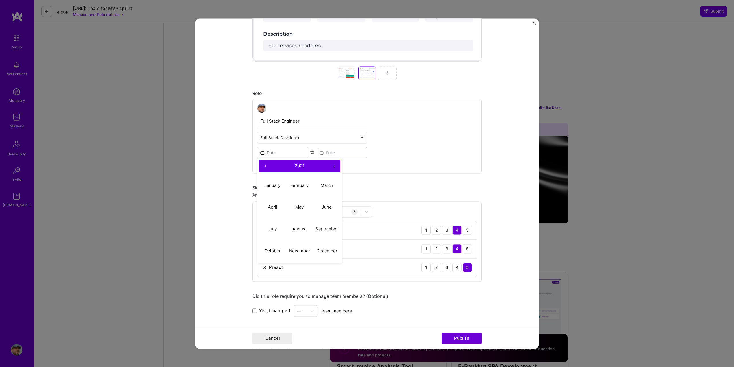
type input "Feb, 2021"
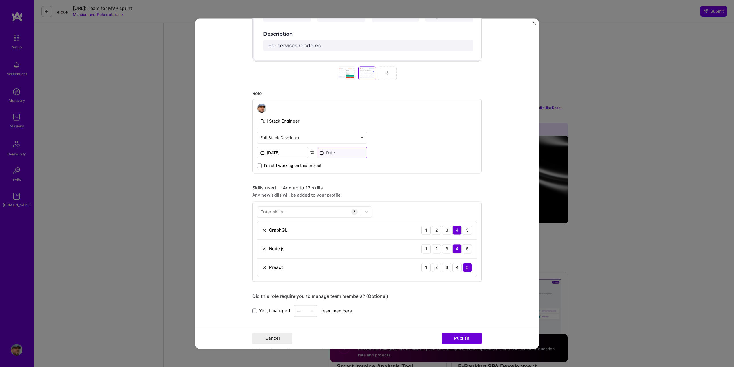
click at [317, 152] on input at bounding box center [341, 152] width 51 height 11
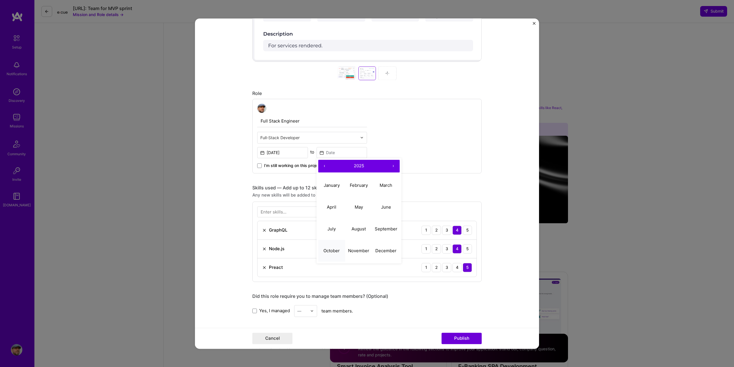
click at [330, 248] on abbr "October" at bounding box center [331, 250] width 16 height 5
type input "Oct, 2025"
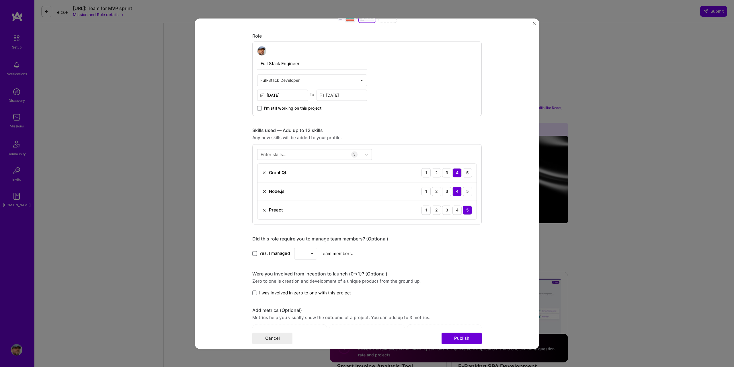
click at [280, 154] on div "Enter skills..." at bounding box center [274, 154] width 26 height 6
click at [261, 188] on span at bounding box center [263, 188] width 5 height 5
click at [0, 0] on input "checkbox" at bounding box center [0, 0] width 0 height 0
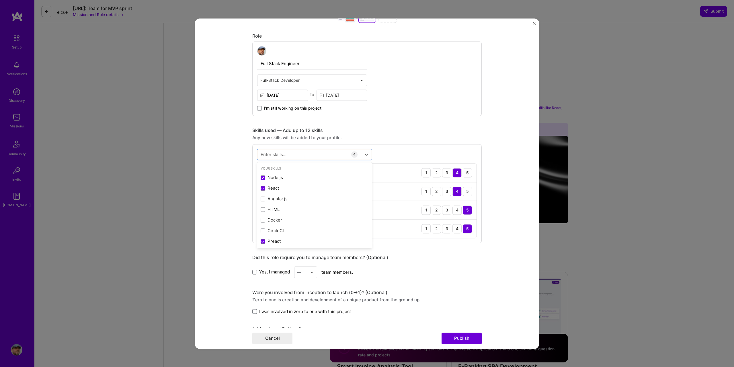
click at [226, 179] on form "Editing suggested project This project is suggested based on your LinkedIn, res…" at bounding box center [367, 183] width 344 height 330
click at [261, 206] on div "Preact 1 2 3 4 5" at bounding box center [366, 210] width 219 height 19
click at [262, 210] on img at bounding box center [264, 210] width 5 height 5
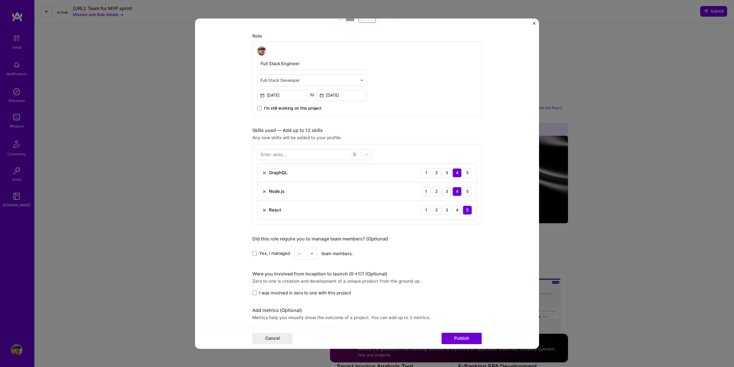
click at [267, 153] on div "Enter skills..." at bounding box center [274, 154] width 26 height 6
click at [270, 154] on div "Enter skills..." at bounding box center [274, 154] width 26 height 6
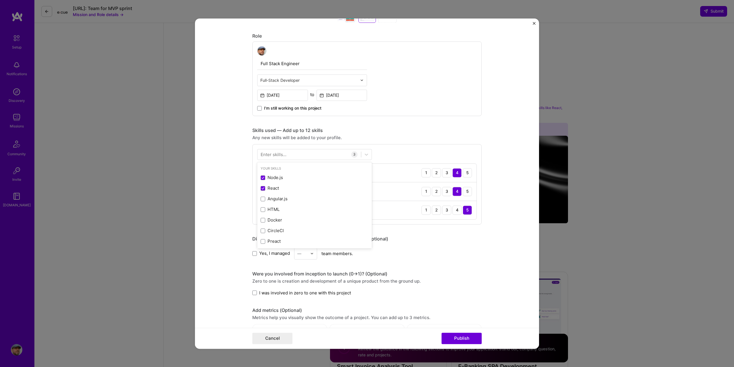
click at [281, 154] on div "Enter skills..." at bounding box center [274, 154] width 26 height 6
drag, startPoint x: 293, startPoint y: 155, endPoint x: 273, endPoint y: 154, distance: 20.1
click at [273, 154] on div "option React, selected. option Node.js focused, 0 of 2. 378 results available. …" at bounding box center [314, 154] width 115 height 11
click at [262, 175] on span at bounding box center [263, 177] width 5 height 5
click at [0, 0] on input "checkbox" at bounding box center [0, 0] width 0 height 0
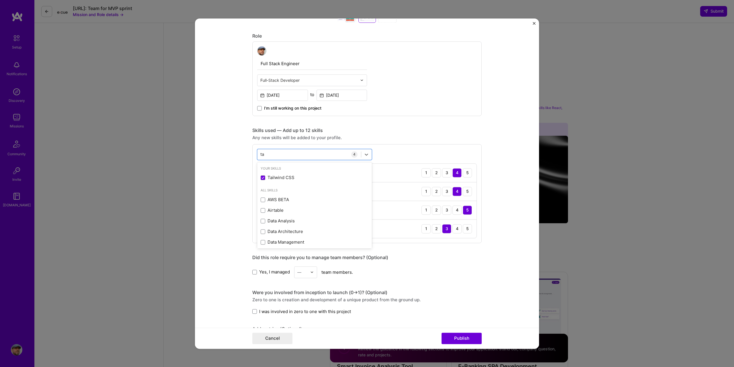
type input "ta"
click at [232, 177] on form "Editing suggested project This project is suggested based on your LinkedIn, res…" at bounding box center [367, 183] width 344 height 330
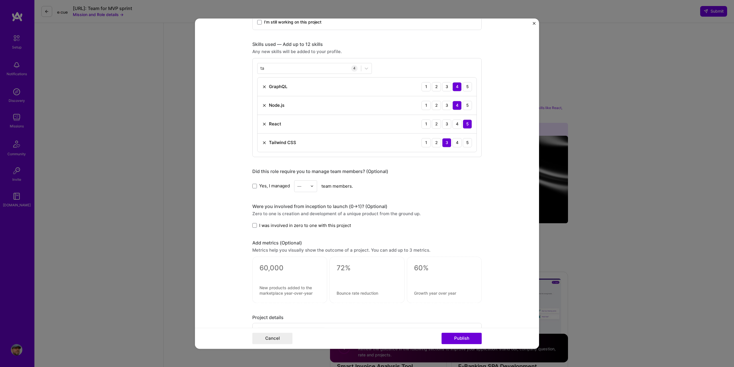
scroll to position [430, 0]
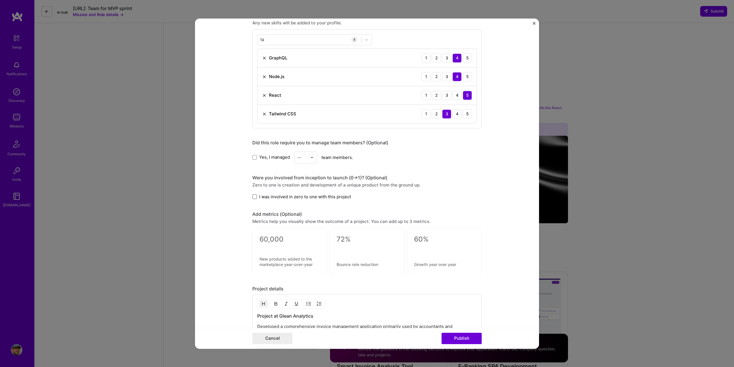
click at [254, 194] on span at bounding box center [254, 196] width 5 height 5
click at [0, 0] on input "I was involved in zero to one with this project" at bounding box center [0, 0] width 0 height 0
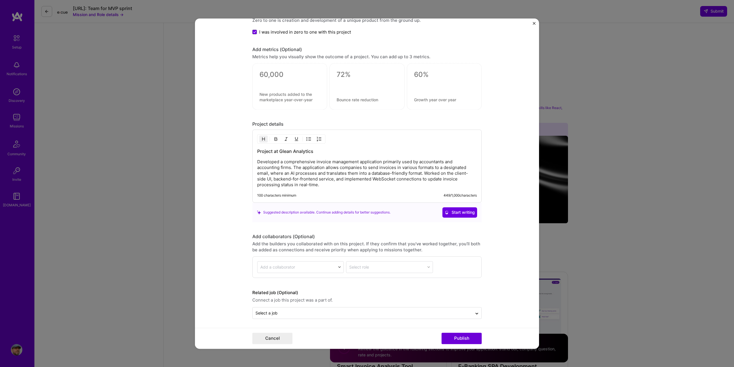
scroll to position [596, 0]
click at [315, 312] on input "text" at bounding box center [362, 311] width 214 height 6
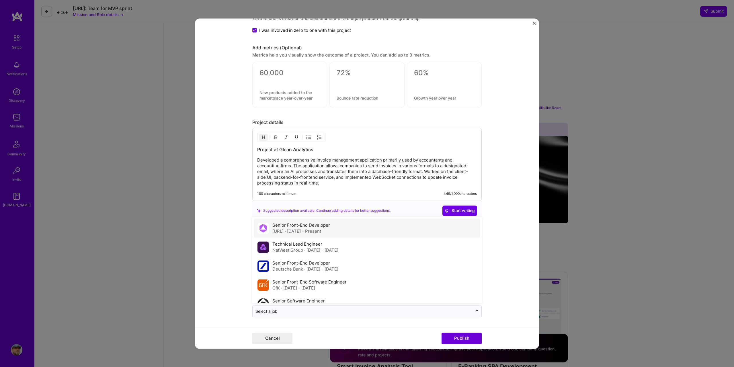
click at [321, 229] on span "· Mar 2021 - Present" at bounding box center [303, 230] width 36 height 5
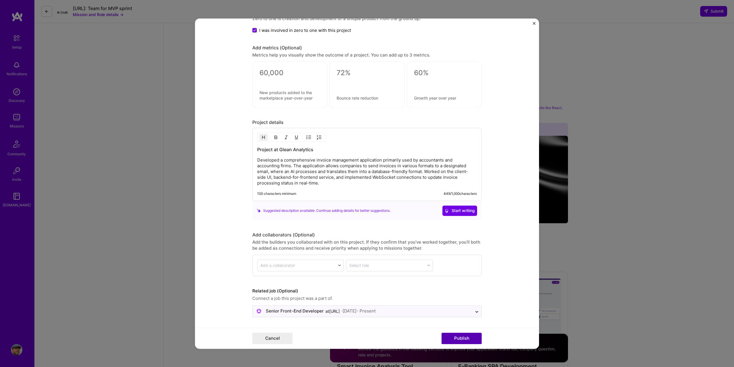
click at [453, 337] on button "Publish" at bounding box center [461, 337] width 40 height 11
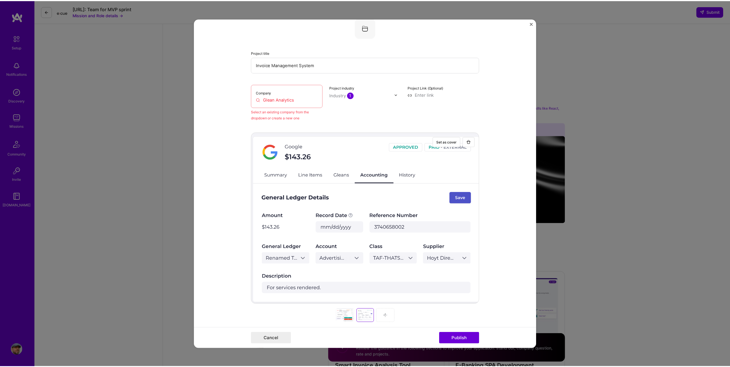
scroll to position [38, 0]
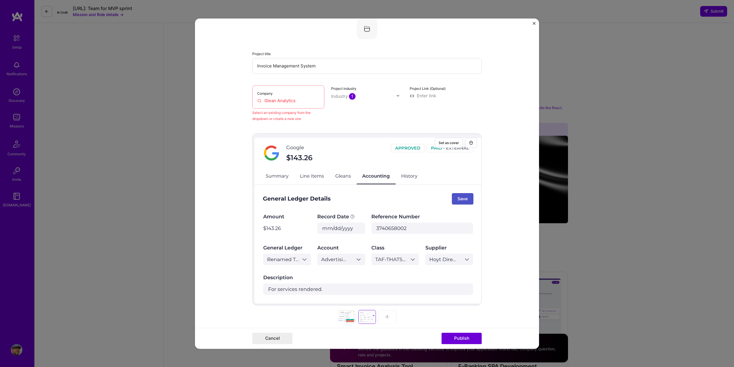
click at [291, 100] on input "Glean Analytics" at bounding box center [288, 100] width 62 height 6
click at [298, 100] on input "Glean Analytics" at bounding box center [288, 100] width 62 height 6
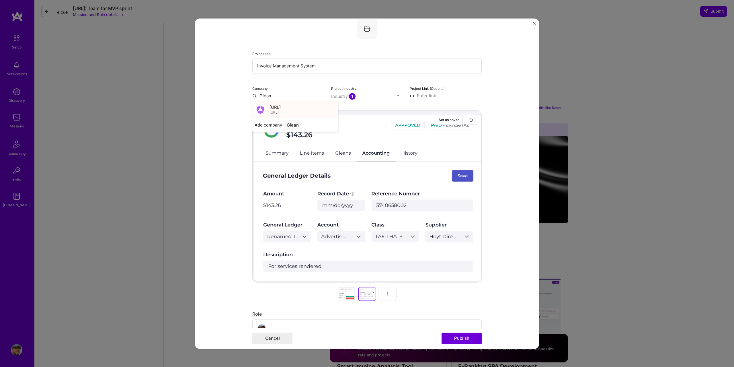
click at [295, 111] on div "Glean.ai glean.ai" at bounding box center [295, 109] width 86 height 16
type input "Glean.ai"
click at [463, 339] on button "Publish" at bounding box center [461, 337] width 40 height 11
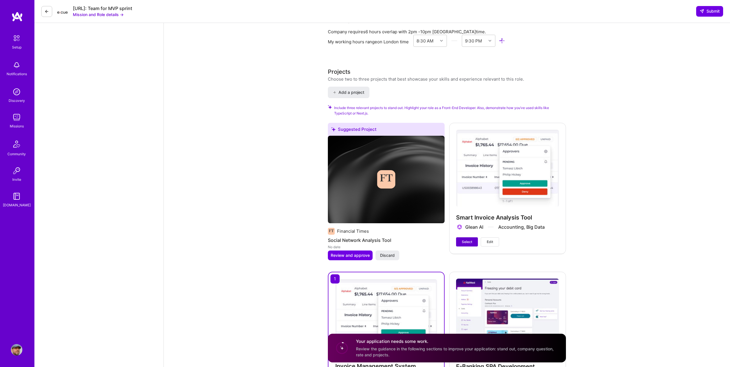
click at [461, 237] on button "Select" at bounding box center [467, 241] width 22 height 9
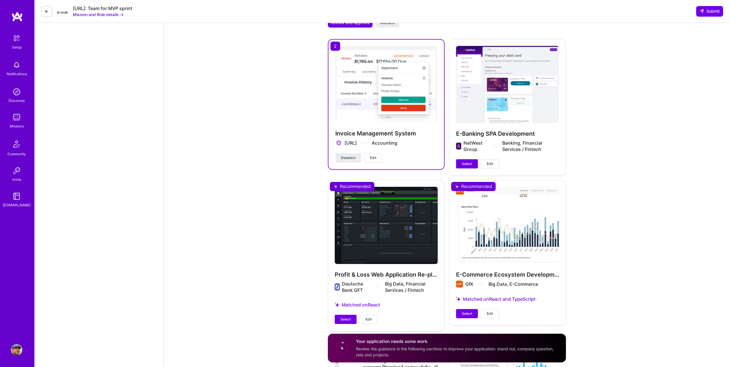
scroll to position [889, 0]
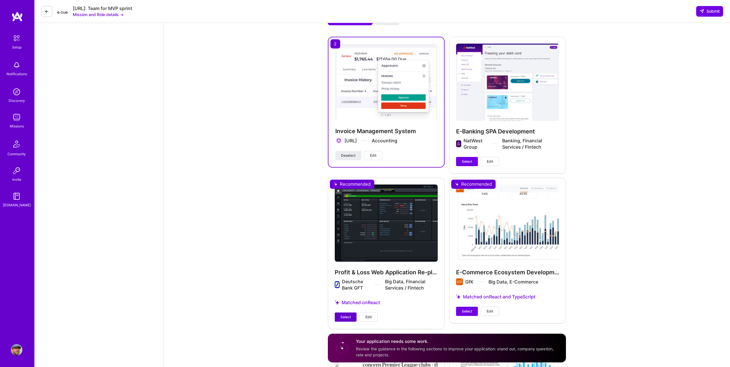
click at [343, 314] on span "Select" at bounding box center [345, 316] width 10 height 5
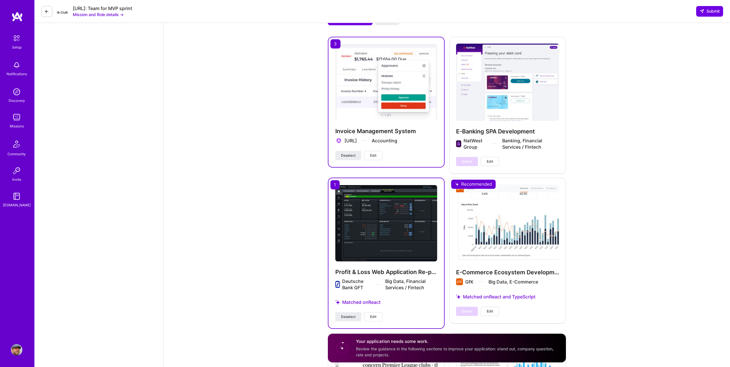
click at [467, 306] on div "Select Edit" at bounding box center [477, 310] width 43 height 9
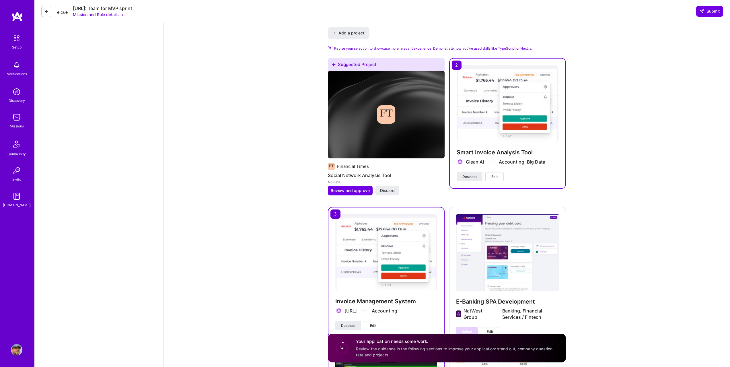
scroll to position [717, 0]
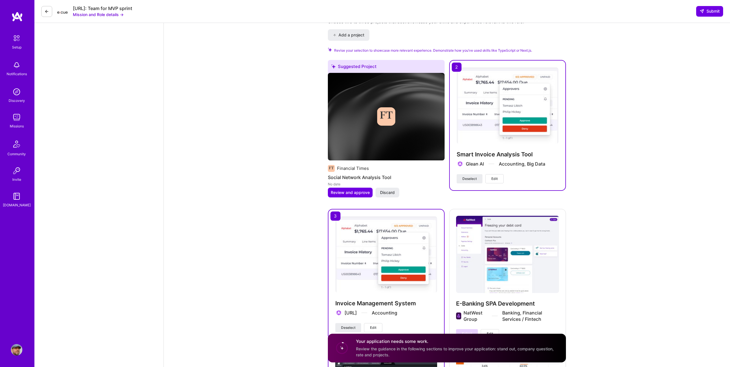
click at [365, 216] on img at bounding box center [386, 254] width 102 height 76
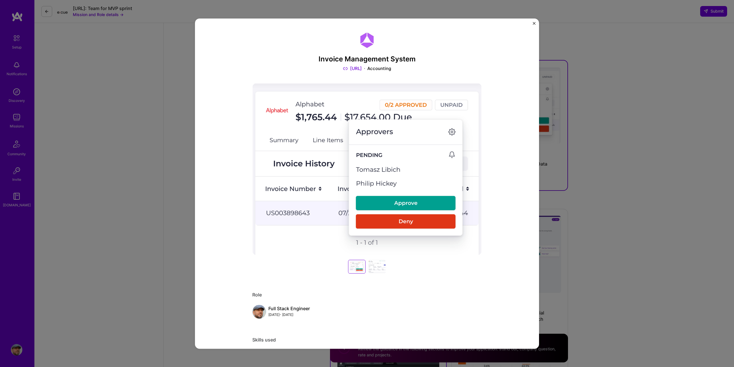
click at [532, 22] on div "Invoice Management System Glean.ai Accounting Role Full Stack Engineer Feb, 202…" at bounding box center [367, 183] width 344 height 330
click at [533, 22] on img "Close" at bounding box center [534, 23] width 3 height 3
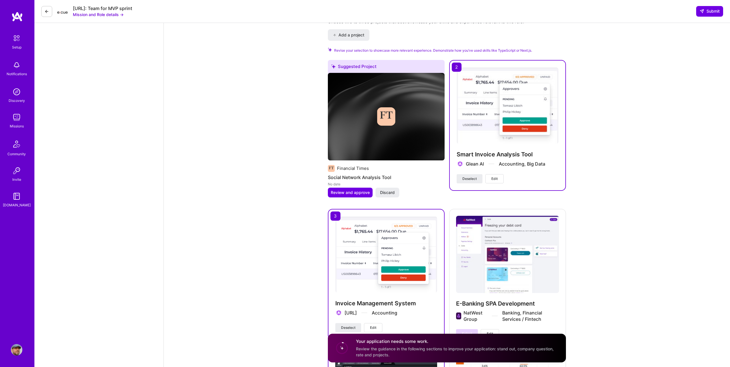
click at [606, 48] on div "Speed up interview scheduling by connecting your calendar. Set interview availa…" at bounding box center [447, 215] width 566 height 1818
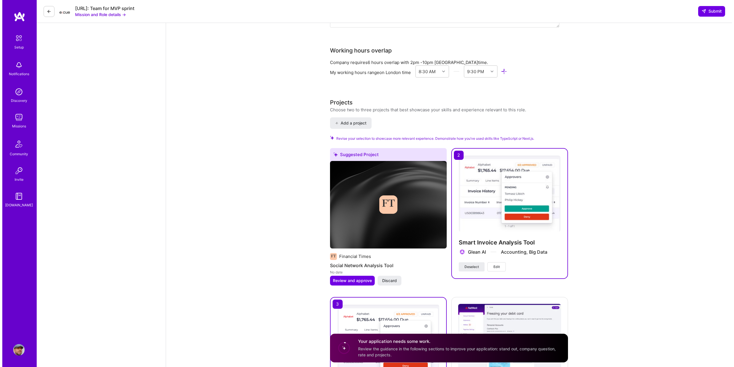
scroll to position [602, 0]
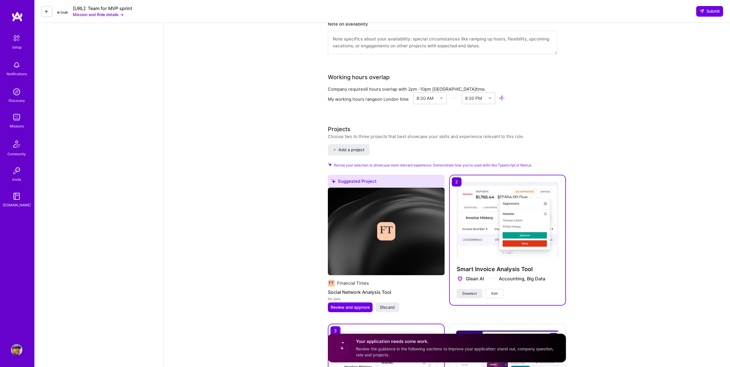
click at [356, 300] on div "Suggested Project Financial Times Social Network Analysis Tool No date Review a…" at bounding box center [386, 247] width 117 height 144
click at [356, 304] on span "Review and approve" at bounding box center [350, 307] width 39 height 6
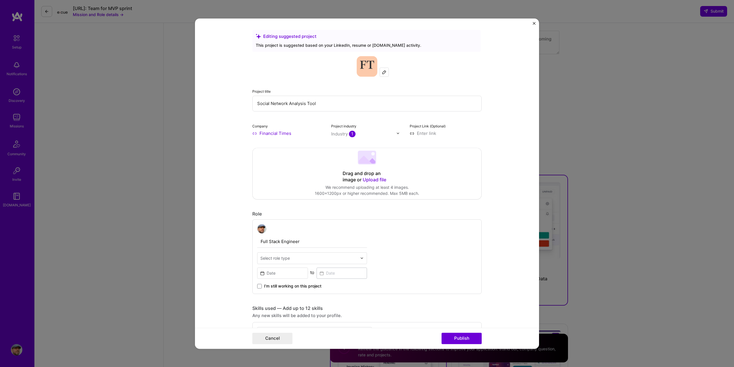
click at [377, 179] on span "Upload file" at bounding box center [375, 180] width 24 height 6
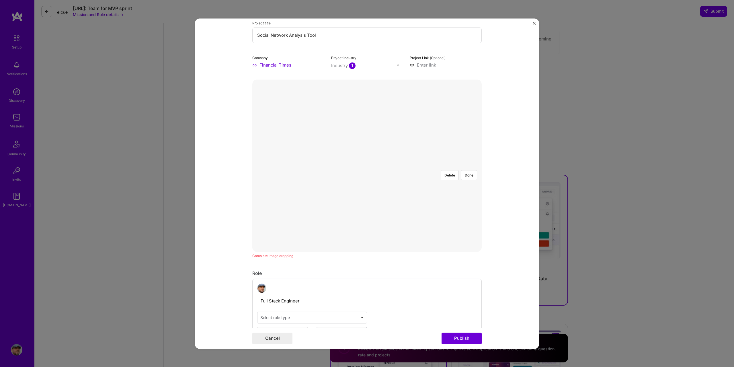
scroll to position [86, 0]
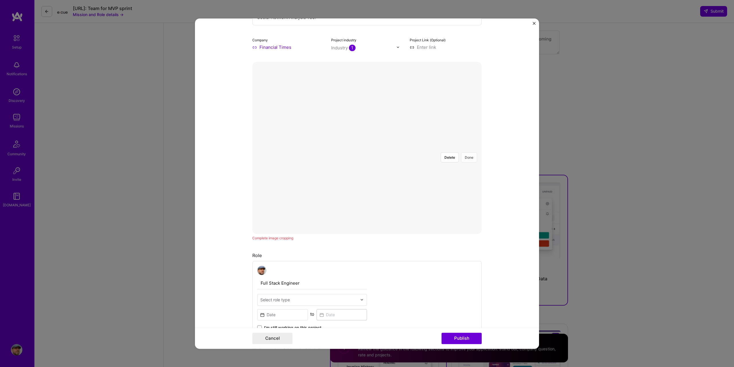
click at [465, 152] on button "Done" at bounding box center [469, 157] width 16 height 10
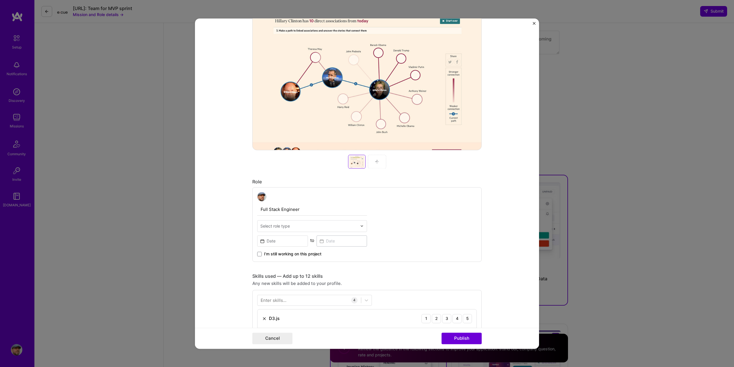
scroll to position [172, 0]
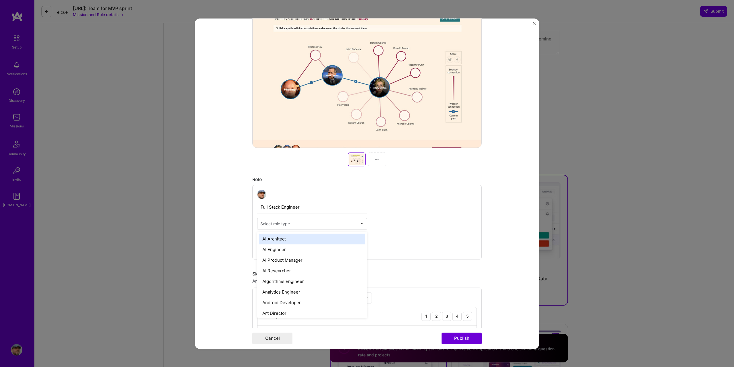
click at [356, 226] on div "Select role type" at bounding box center [308, 223] width 103 height 11
click at [311, 235] on div "Full-Stack Developer" at bounding box center [312, 234] width 106 height 11
click at [260, 239] on input at bounding box center [282, 238] width 51 height 11
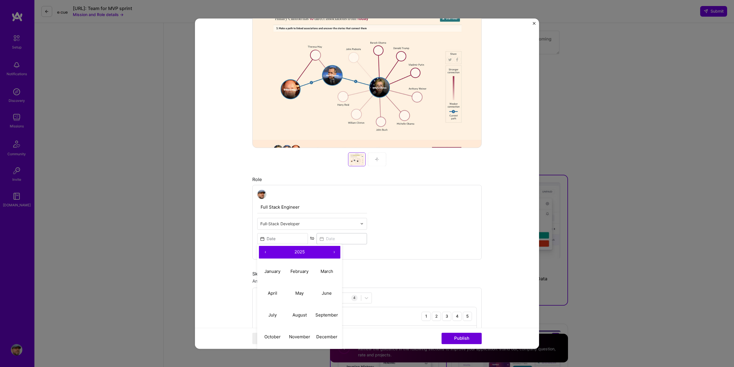
click at [262, 251] on button "‹" at bounding box center [265, 252] width 13 height 13
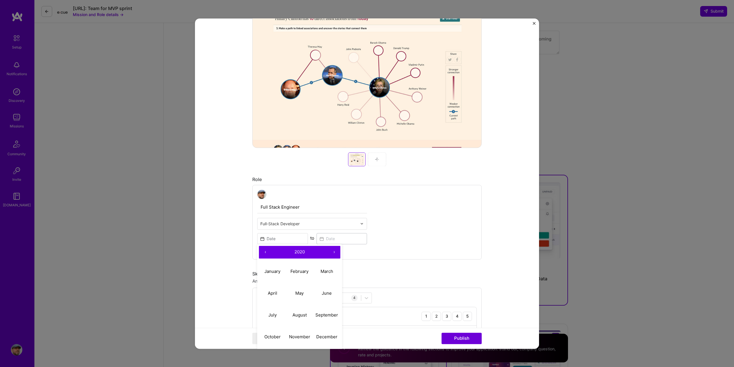
click at [262, 251] on button "‹" at bounding box center [265, 252] width 13 height 13
click at [296, 292] on abbr "May" at bounding box center [299, 292] width 8 height 5
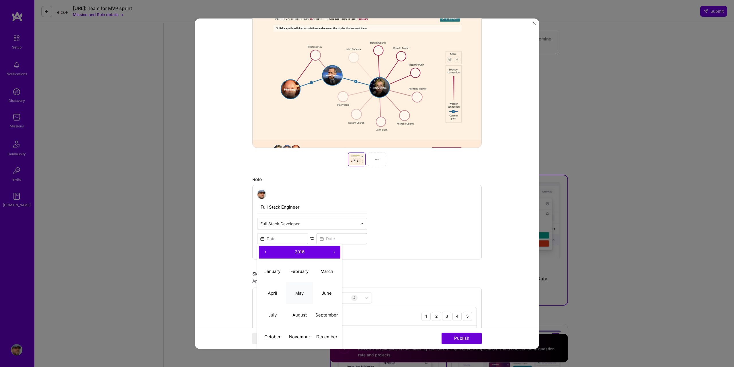
type input "May, 2016"
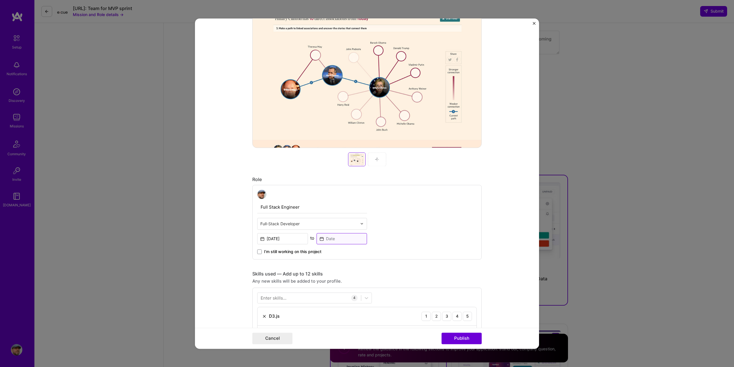
click at [319, 239] on input at bounding box center [341, 238] width 51 height 11
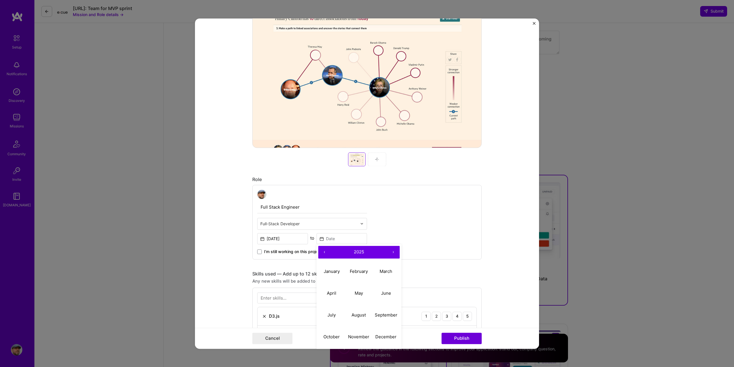
click at [320, 251] on button "‹" at bounding box center [324, 252] width 13 height 13
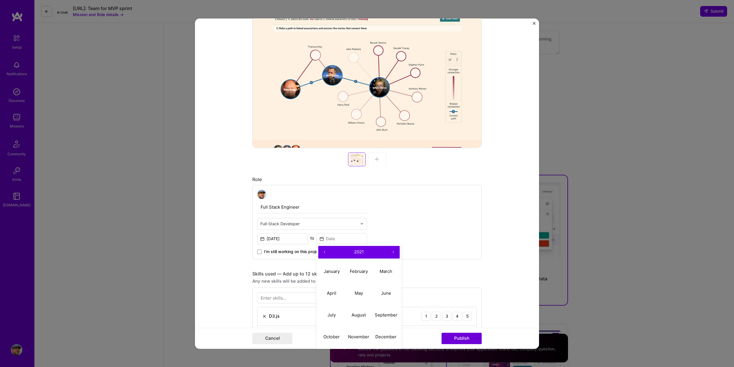
click at [320, 251] on button "‹" at bounding box center [324, 252] width 13 height 13
click at [328, 273] on abbr "January" at bounding box center [332, 270] width 16 height 5
type input "Jan, 2017"
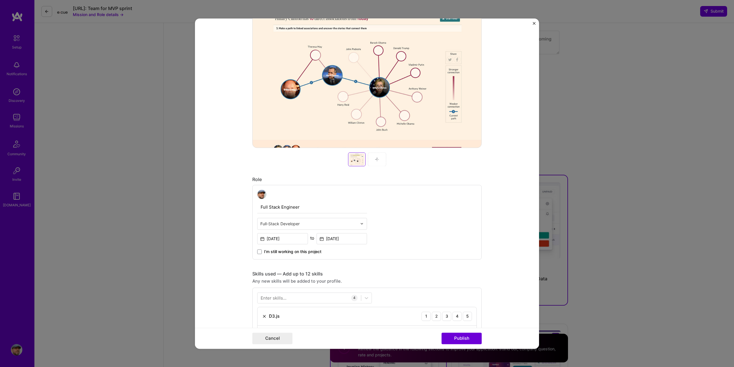
click at [208, 241] on form "Editing suggested project This project is suggested based on your LinkedIn, res…" at bounding box center [367, 183] width 344 height 330
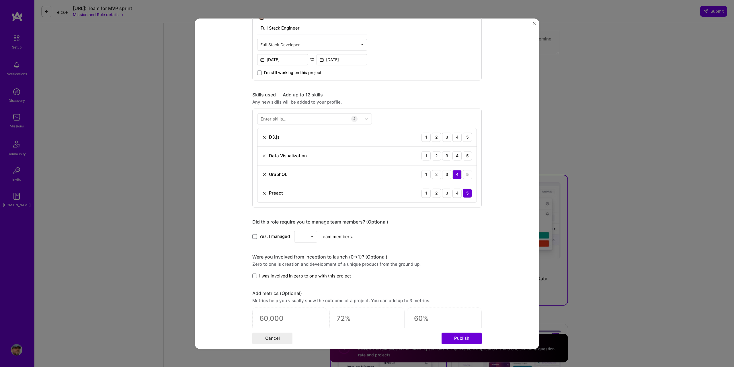
scroll to position [373, 0]
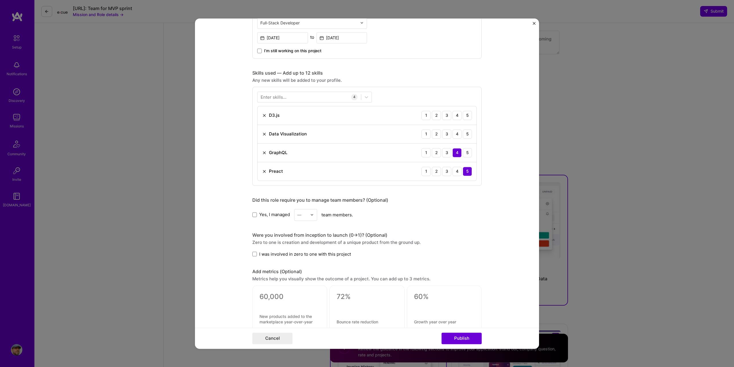
click at [271, 97] on div "Enter skills..." at bounding box center [274, 97] width 26 height 6
click at [261, 130] on span at bounding box center [263, 130] width 5 height 5
click at [0, 0] on input "checkbox" at bounding box center [0, 0] width 0 height 0
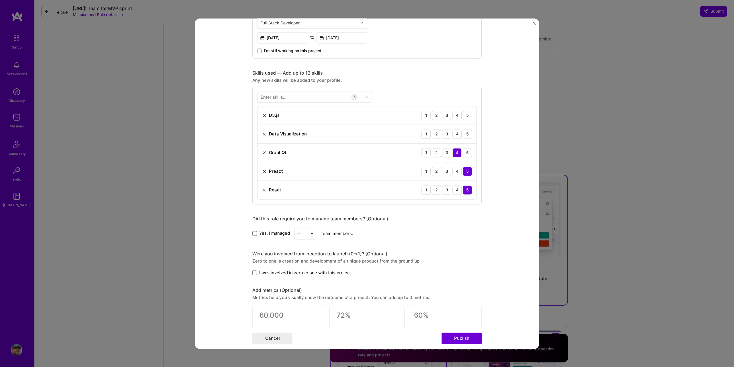
click at [228, 131] on form "Editing suggested project This project is suggested based on your LinkedIn, res…" at bounding box center [367, 183] width 344 height 330
click at [285, 96] on div at bounding box center [308, 96] width 103 height 9
click at [270, 156] on div "CSS" at bounding box center [315, 157] width 108 height 6
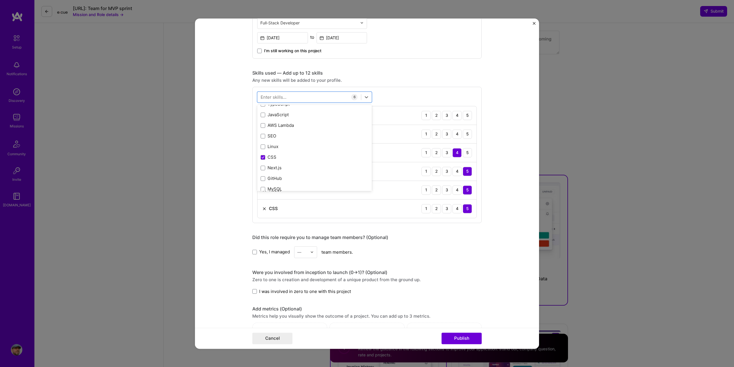
click at [227, 157] on form "Editing suggested project This project is suggested based on your LinkedIn, res…" at bounding box center [367, 183] width 344 height 330
click at [252, 288] on label "I was involved in zero to one with this project" at bounding box center [301, 291] width 99 height 6
click at [0, 0] on input "I was involved in zero to one with this project" at bounding box center [0, 0] width 0 height 0
click at [454, 337] on button "Publish" at bounding box center [461, 337] width 40 height 11
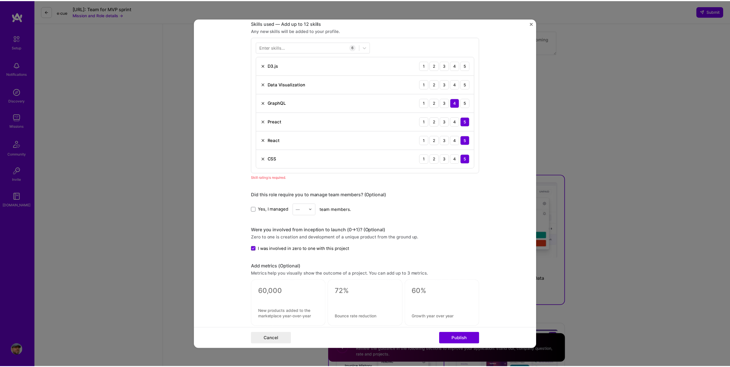
scroll to position [424, 0]
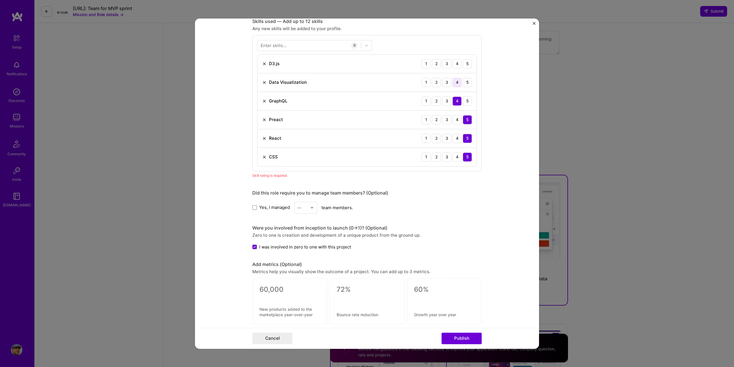
click at [455, 82] on div "4" at bounding box center [456, 82] width 9 height 9
click at [446, 63] on div "3" at bounding box center [446, 63] width 9 height 9
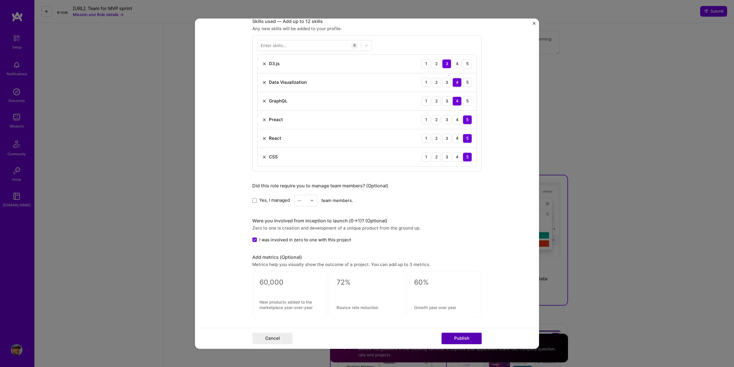
click at [461, 337] on button "Publish" at bounding box center [461, 337] width 40 height 11
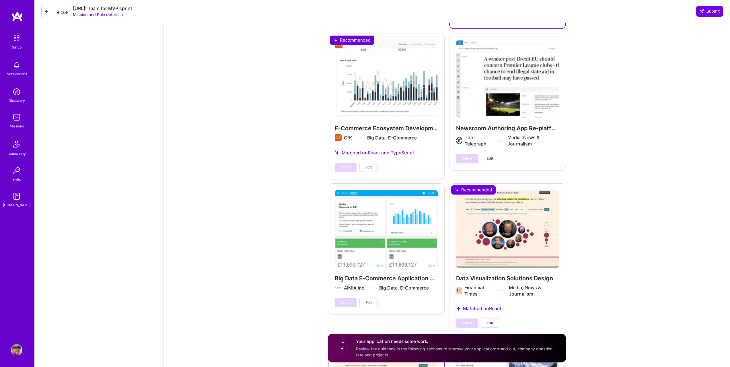
scroll to position [1061, 0]
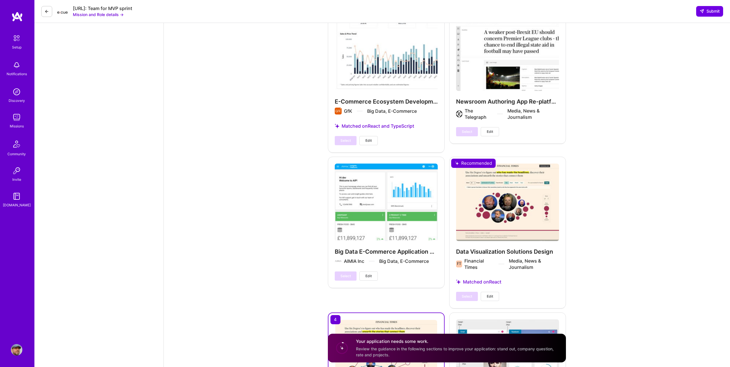
click at [470, 292] on div "Select Edit" at bounding box center [477, 296] width 43 height 9
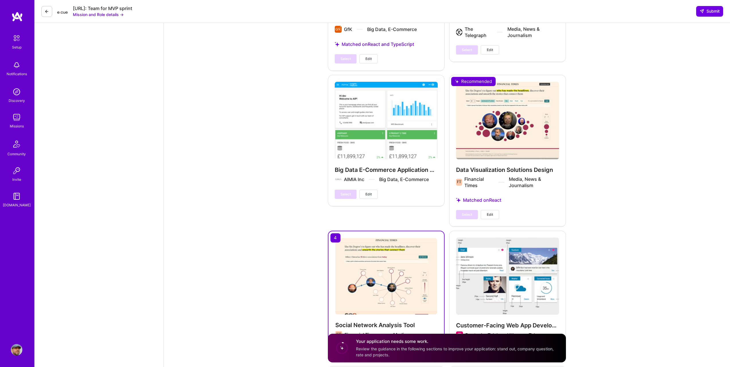
scroll to position [1175, 0]
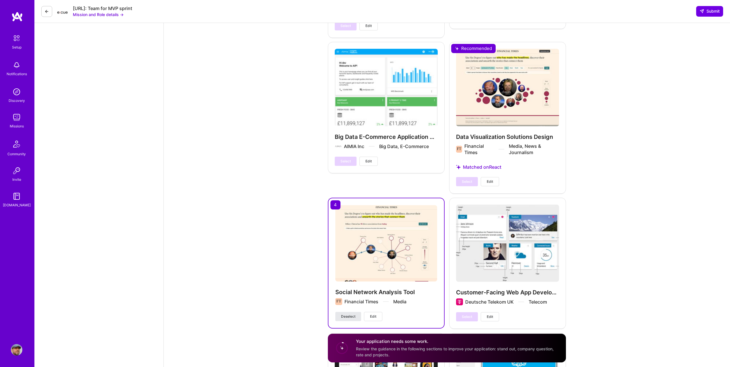
click at [347, 314] on span "Deselect" at bounding box center [348, 316] width 14 height 5
click at [502, 133] on div "Data Visualization Solutions Design Financial Times Media, News & Journalism Ma…" at bounding box center [507, 117] width 117 height 151
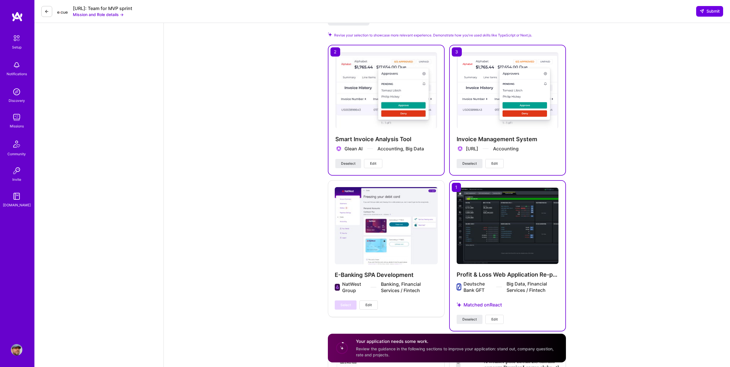
scroll to position [688, 0]
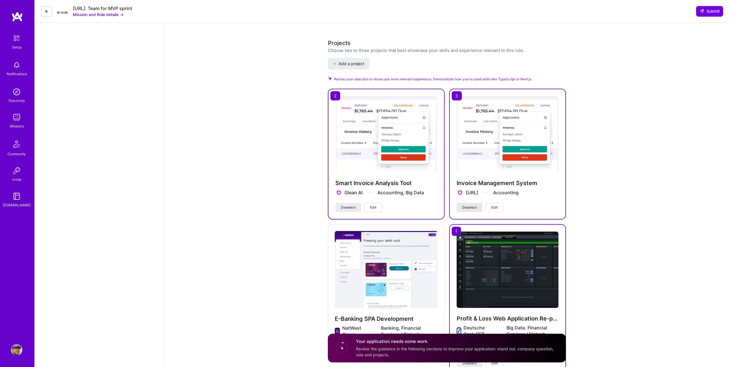
click at [467, 203] on button "Deselect" at bounding box center [469, 207] width 26 height 9
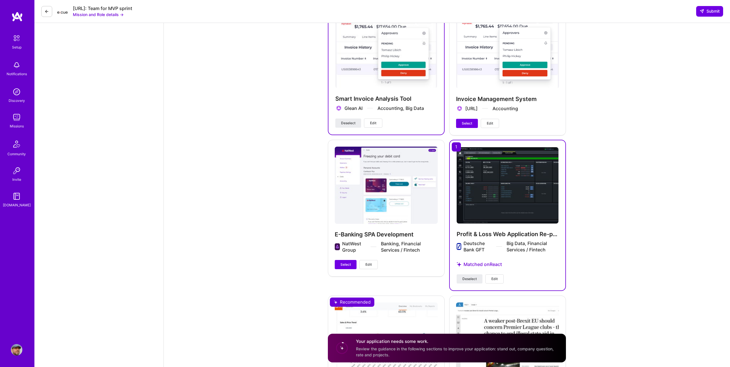
scroll to position [774, 0]
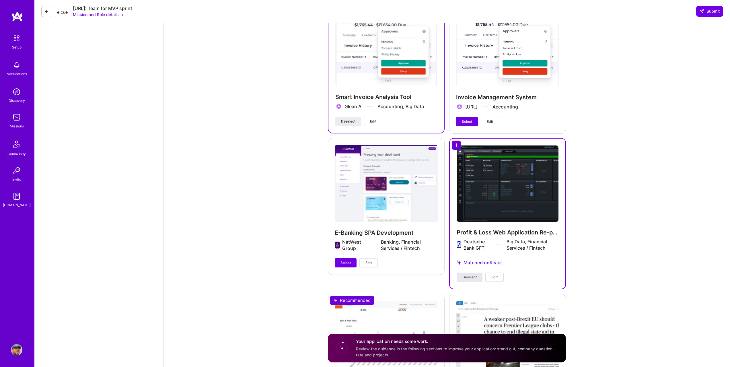
click at [476, 272] on button "Deselect" at bounding box center [469, 276] width 26 height 9
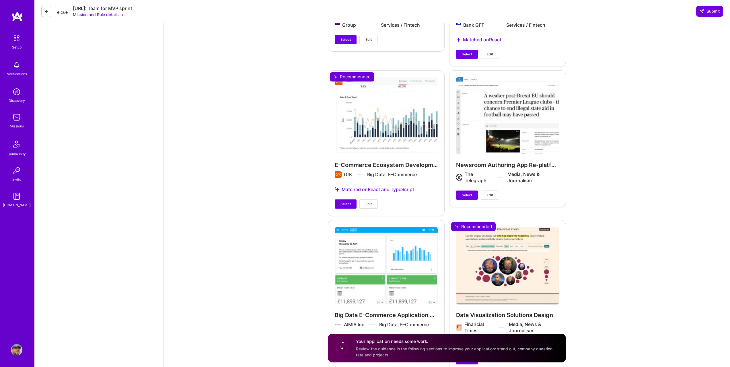
scroll to position [1061, 0]
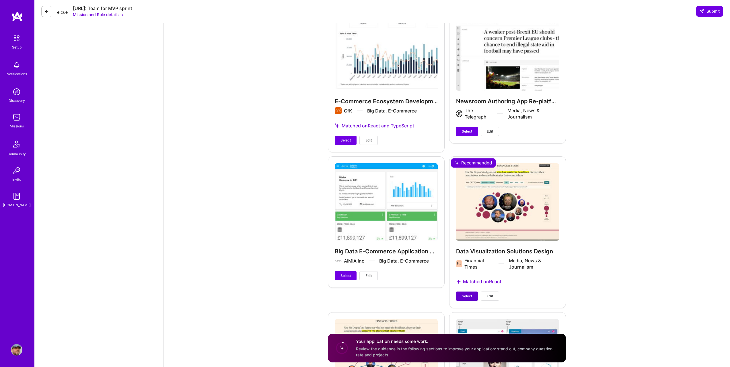
click at [464, 293] on span "Select" at bounding box center [467, 295] width 10 height 5
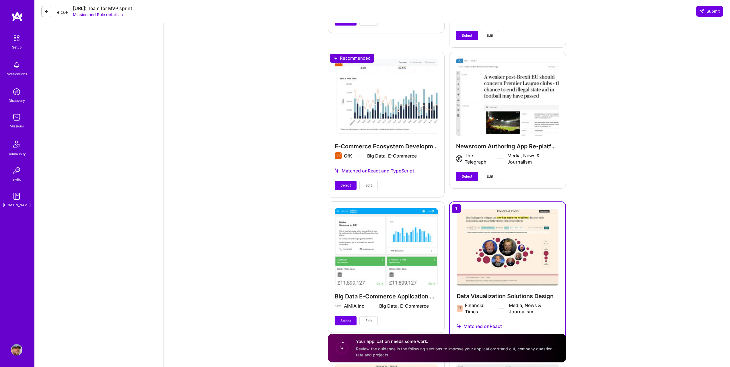
scroll to position [1032, 0]
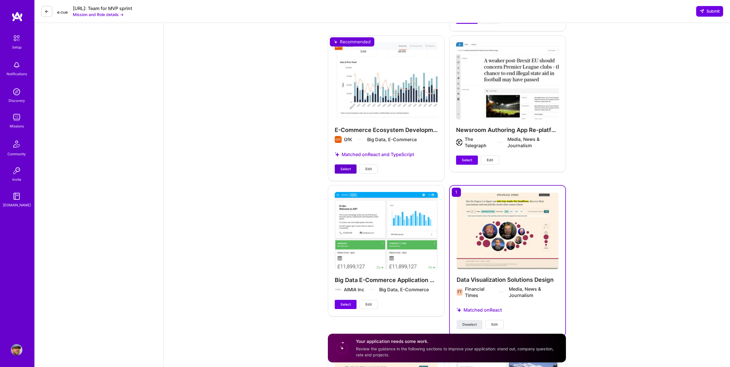
click at [346, 166] on span "Select" at bounding box center [345, 168] width 10 height 5
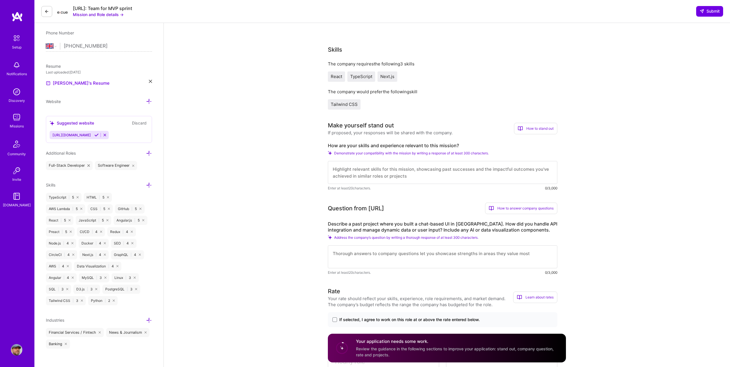
scroll to position [0, 0]
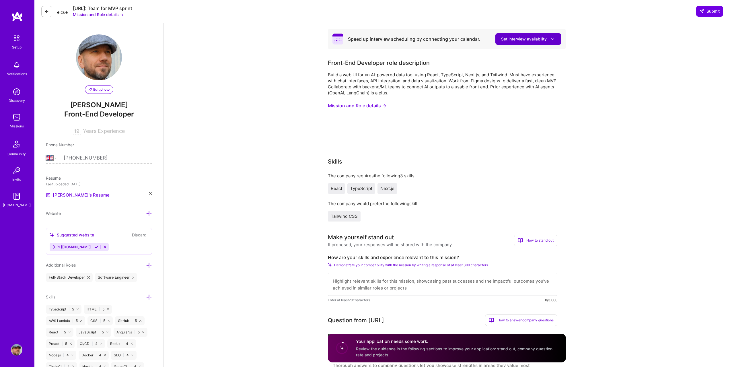
click at [524, 38] on span "Set interview availability" at bounding box center [528, 39] width 54 height 6
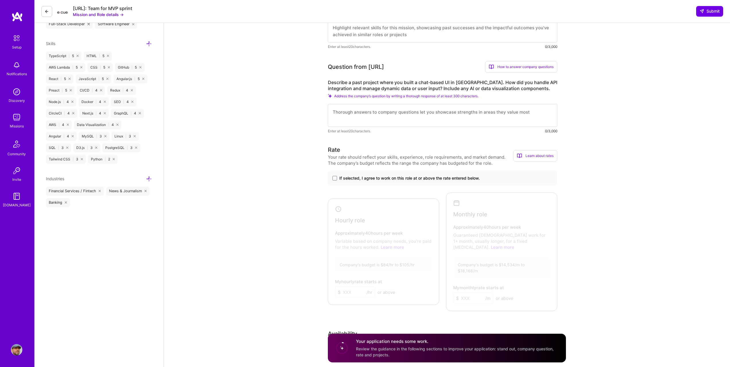
scroll to position [258, 0]
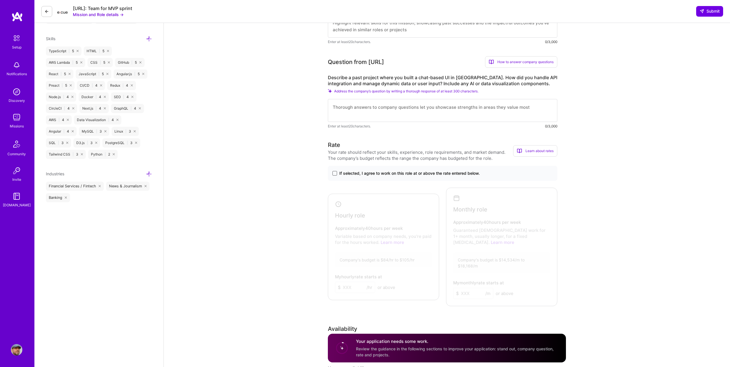
click at [335, 174] on span at bounding box center [334, 173] width 5 height 5
click at [0, 0] on input "If selected, I agree to work on this role at or above the rate entered below." at bounding box center [0, 0] width 0 height 0
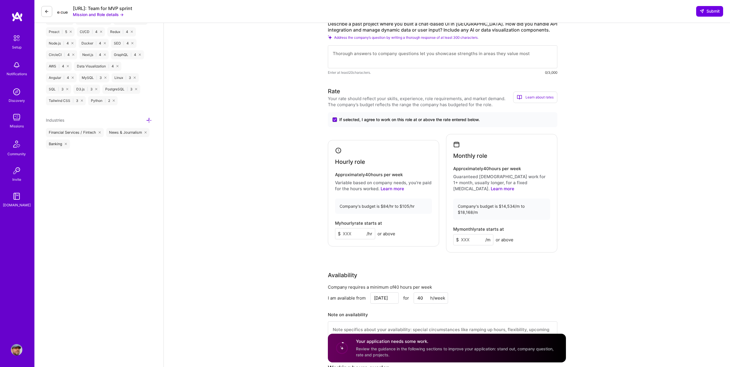
scroll to position [315, 0]
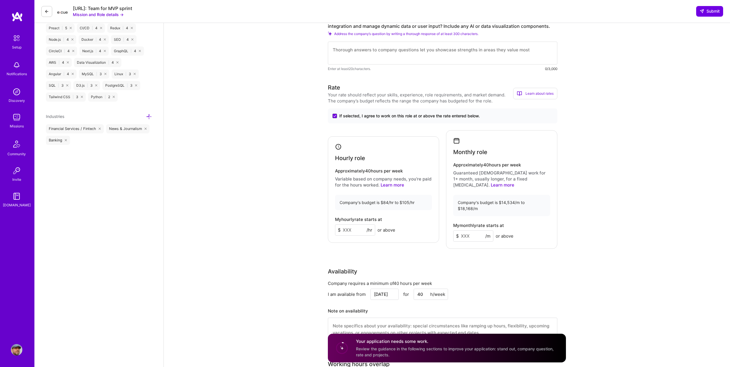
click at [470, 230] on input at bounding box center [473, 235] width 40 height 11
click at [342, 224] on input at bounding box center [355, 229] width 40 height 11
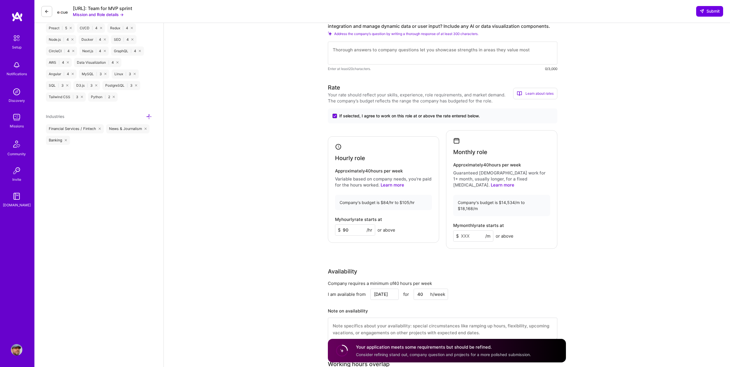
click at [345, 225] on input "90" at bounding box center [355, 229] width 40 height 11
drag, startPoint x: 349, startPoint y: 224, endPoint x: 338, endPoint y: 223, distance: 10.9
click at [338, 224] on div "$ 90 /hr" at bounding box center [355, 229] width 40 height 11
click at [342, 224] on input "90" at bounding box center [355, 229] width 40 height 11
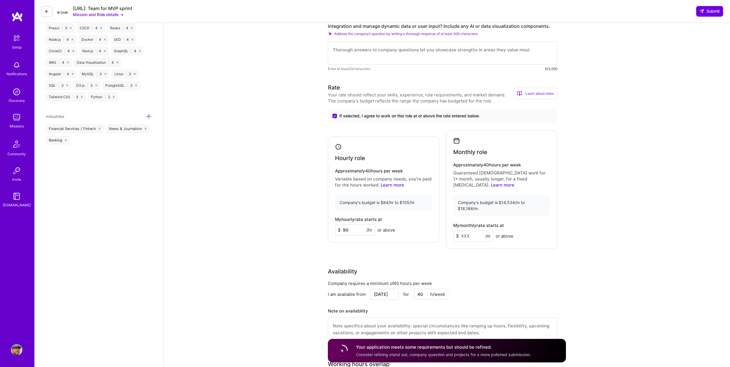
click at [347, 224] on input "90" at bounding box center [355, 229] width 40 height 11
type input "100"
click at [474, 230] on input at bounding box center [473, 235] width 40 height 11
type input "15000"
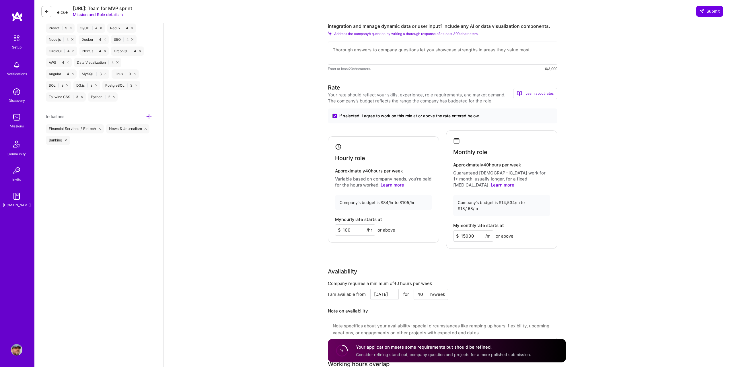
click at [562, 248] on div "Rate Your rate should reflect your skills, experience, role requirements, and m…" at bounding box center [447, 215] width 238 height 265
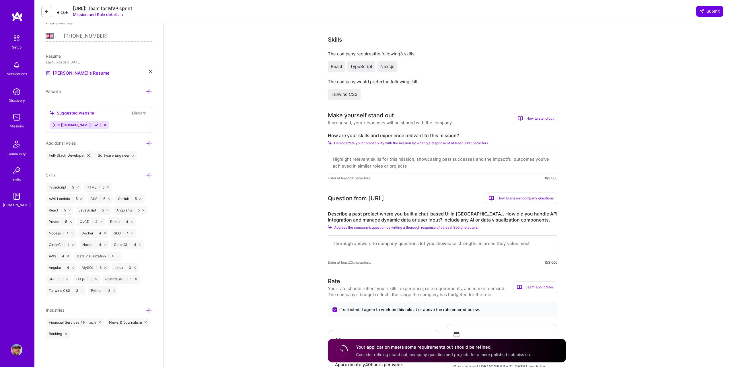
scroll to position [100, 0]
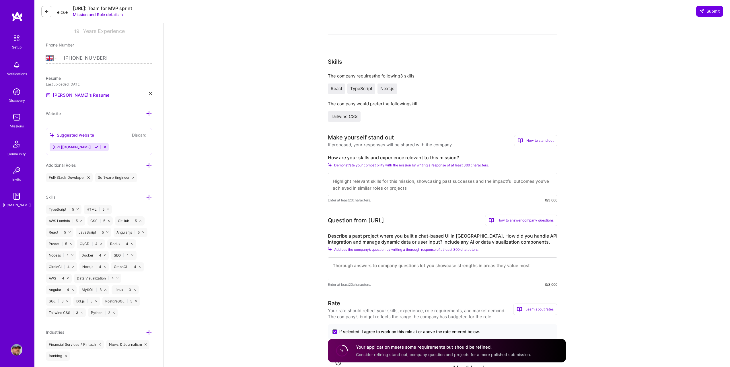
click at [361, 271] on textarea at bounding box center [442, 268] width 229 height 23
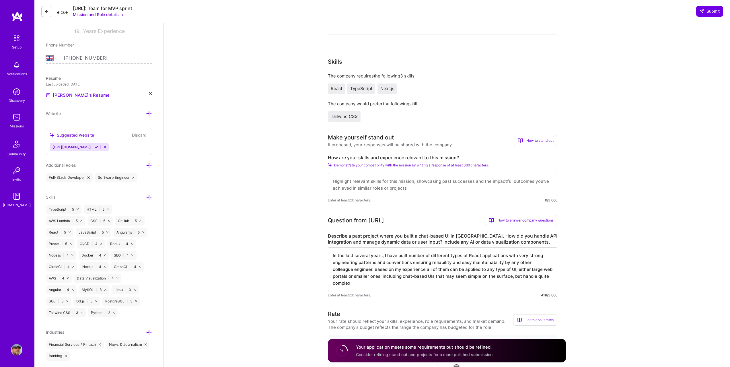
click at [443, 276] on textarea "In the last several years, I have built number of different types of React appl…" at bounding box center [442, 269] width 229 height 44
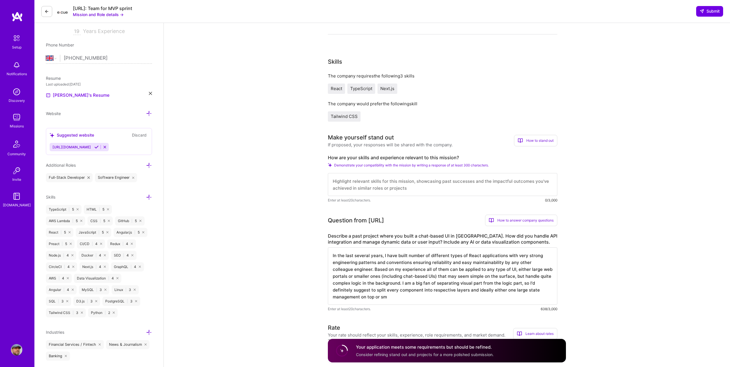
type textarea "In the last several years, I have built number of different types of React appl…"
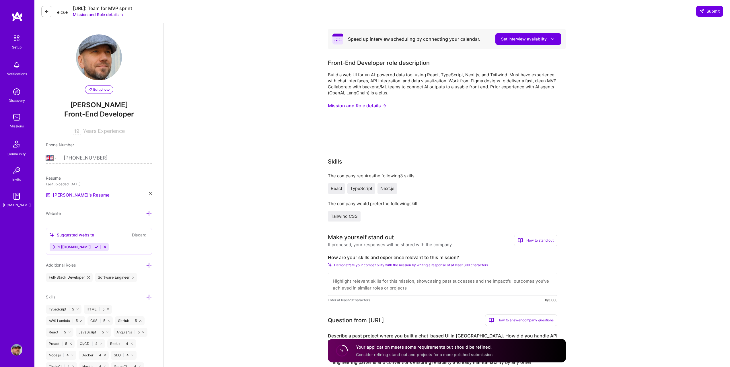
select select "GB"
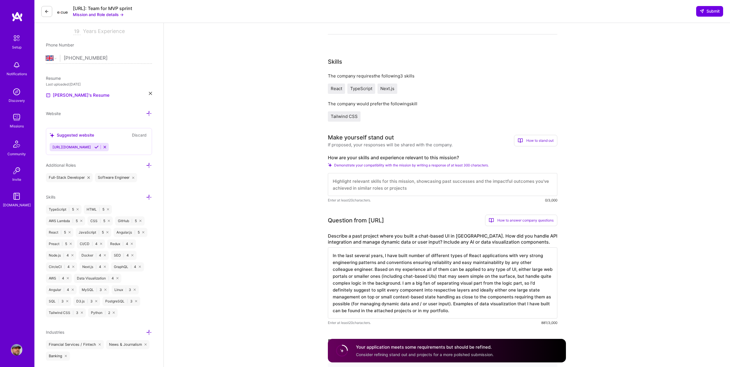
type textarea "In the last several years, I have built number of different types of React appl…"
click at [372, 185] on textarea at bounding box center [442, 184] width 229 height 23
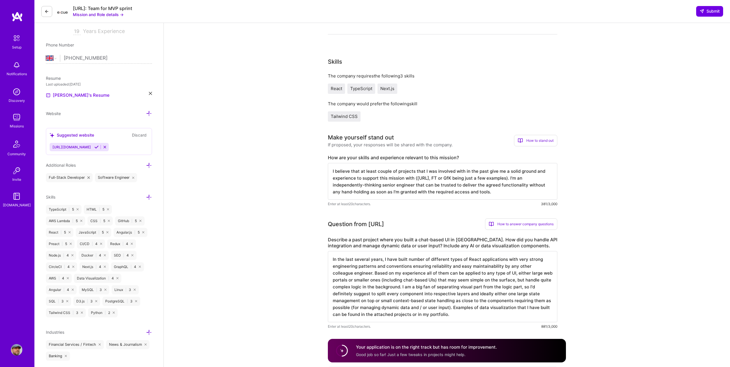
click at [526, 185] on textarea "I believe that at least couple of projects that I was involved with in the past…" at bounding box center [442, 181] width 229 height 37
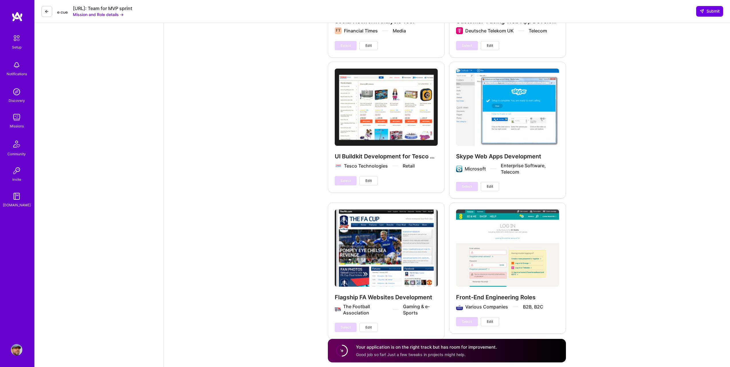
scroll to position [1489, 0]
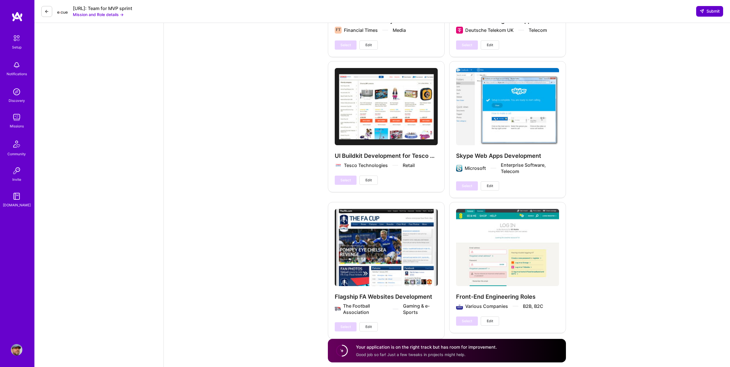
type textarea "I believe that at least couple of projects that I was involved with in the past…"
click at [711, 8] on button "Submit" at bounding box center [709, 11] width 27 height 10
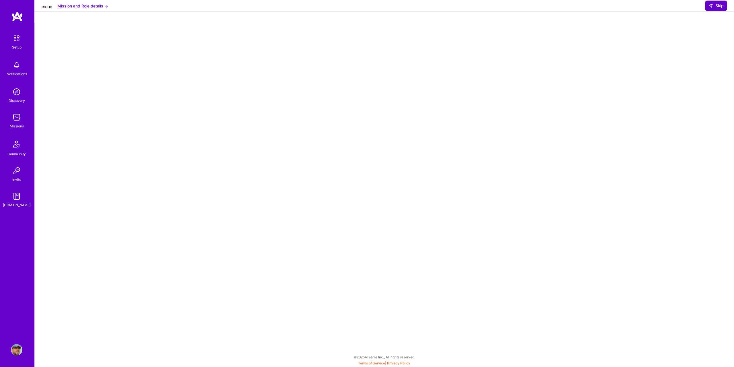
click at [717, 9] on span "Skip" at bounding box center [715, 6] width 15 height 6
select select "GB"
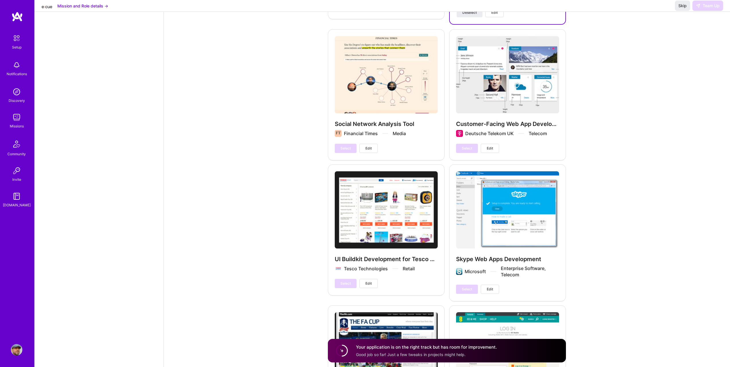
scroll to position [1451, 0]
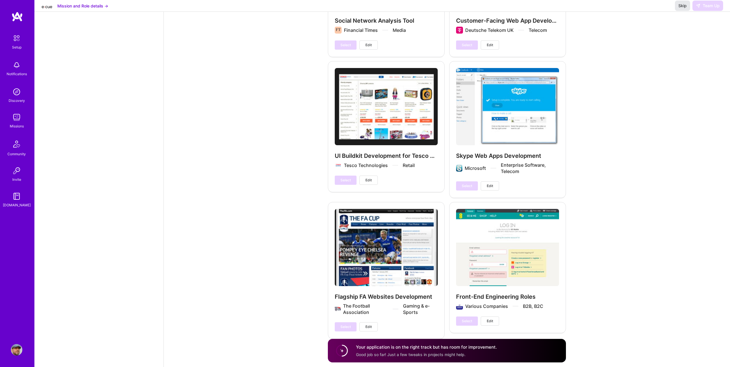
click at [679, 9] on span "Skip" at bounding box center [682, 6] width 8 height 6
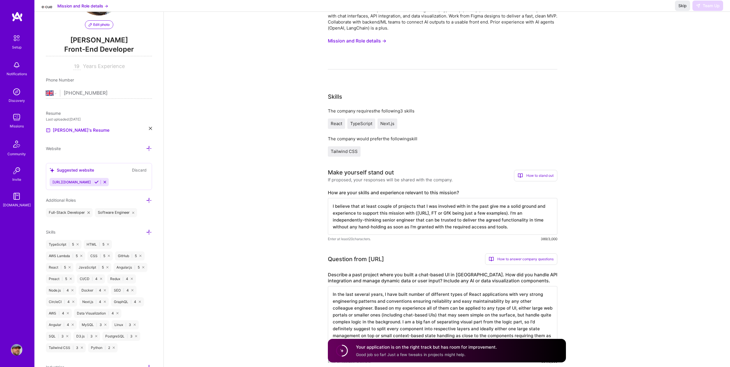
scroll to position [0, 0]
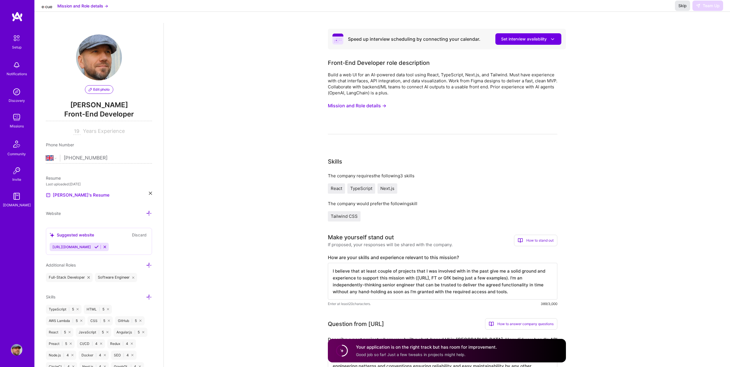
click at [682, 9] on span "Skip" at bounding box center [682, 6] width 8 height 6
click at [524, 41] on span "Set interview availability" at bounding box center [528, 39] width 54 height 6
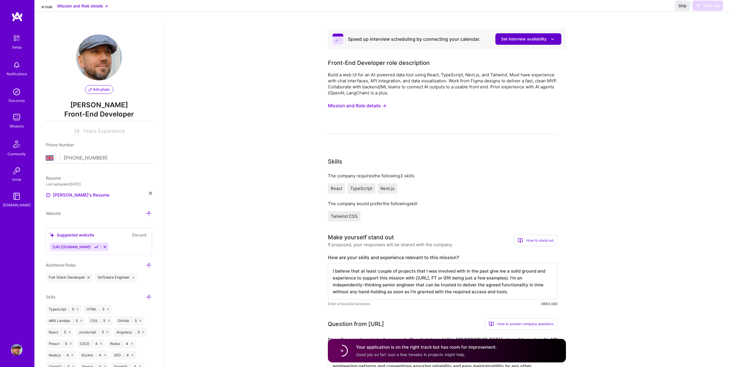
click at [524, 41] on span "Set interview availability" at bounding box center [528, 39] width 54 height 6
click at [353, 107] on button "Mission and Role details →" at bounding box center [357, 105] width 58 height 11
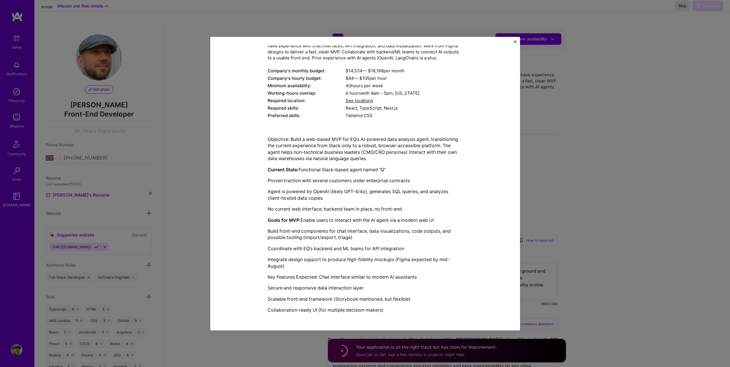
scroll to position [50, 0]
click at [515, 42] on img "Close" at bounding box center [514, 41] width 3 height 3
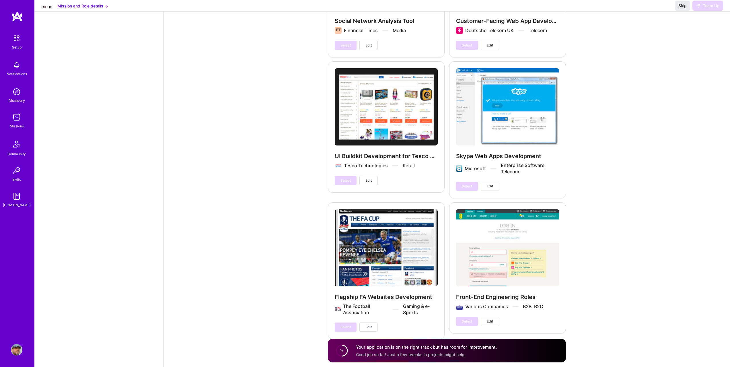
scroll to position [1451, 0]
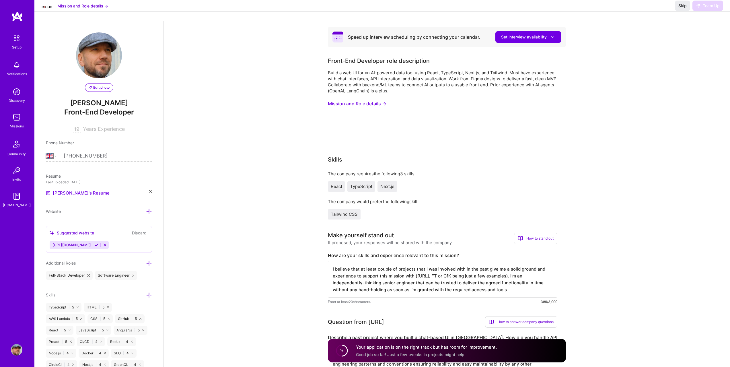
scroll to position [0, 0]
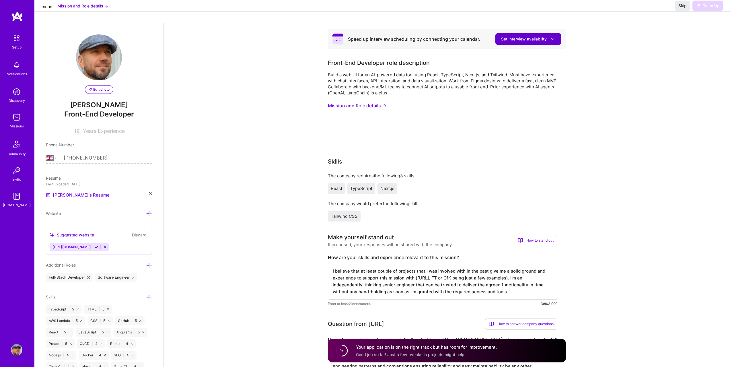
click at [513, 36] on span "Set interview availability" at bounding box center [528, 39] width 54 height 6
click at [15, 40] on img at bounding box center [17, 38] width 12 height 12
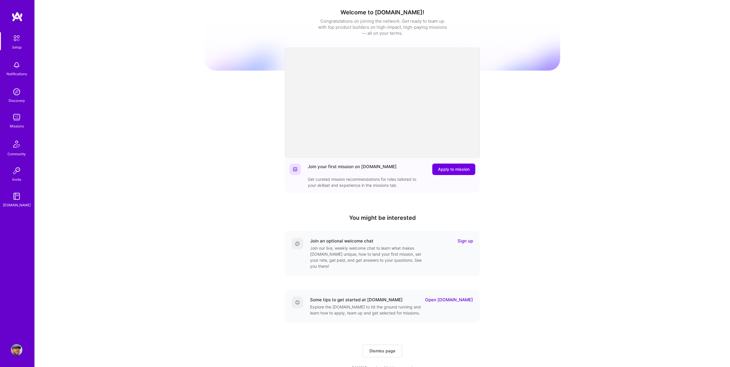
click at [22, 69] on img at bounding box center [16, 64] width 11 height 11
click at [17, 98] on div "Discovery" at bounding box center [17, 100] width 16 height 6
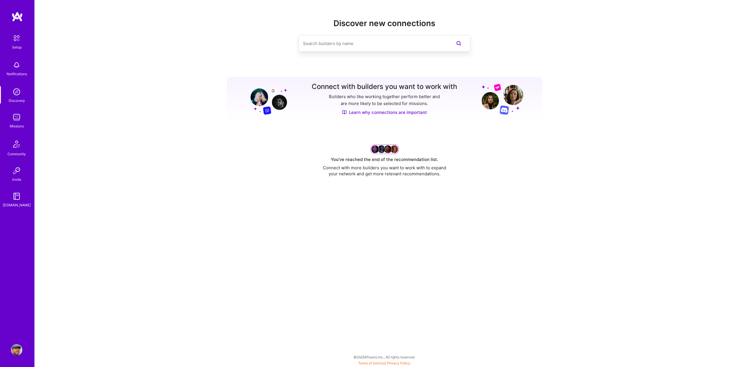
click at [11, 117] on img at bounding box center [16, 117] width 11 height 11
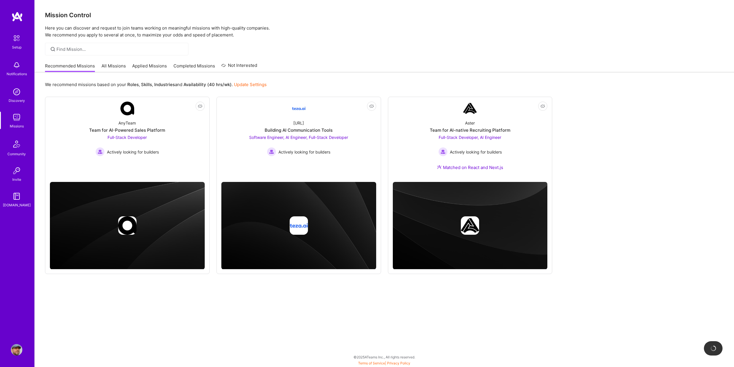
click at [15, 148] on img at bounding box center [17, 144] width 14 height 14
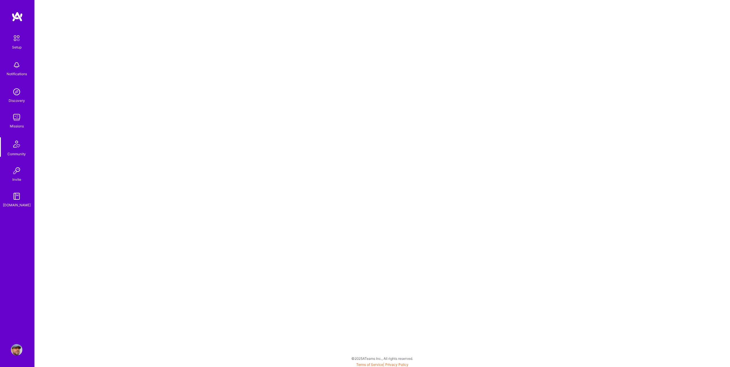
click at [19, 175] on img at bounding box center [16, 170] width 11 height 11
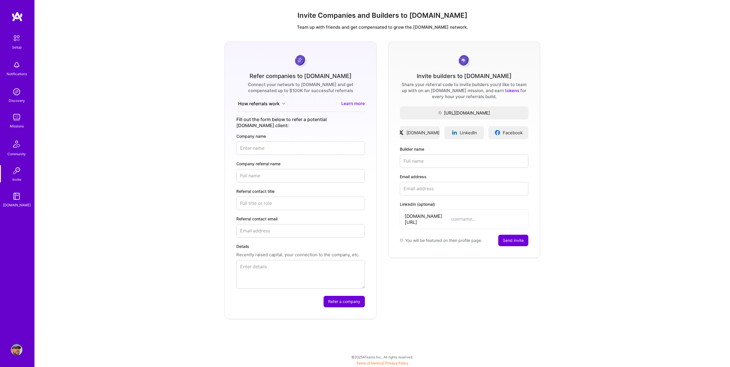
click at [13, 202] on div "[DOMAIN_NAME]" at bounding box center [17, 205] width 28 height 6
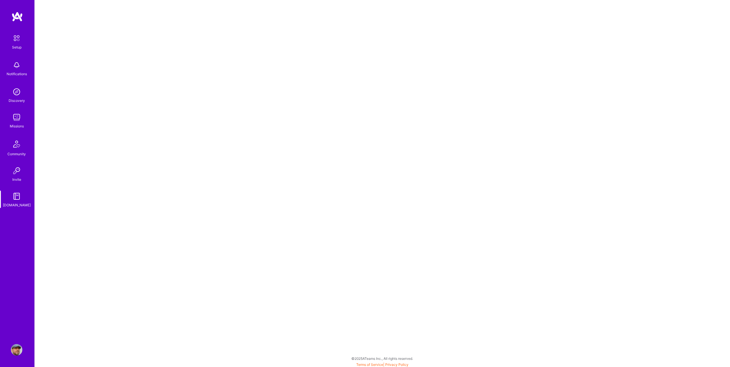
click at [17, 120] on img at bounding box center [16, 117] width 11 height 11
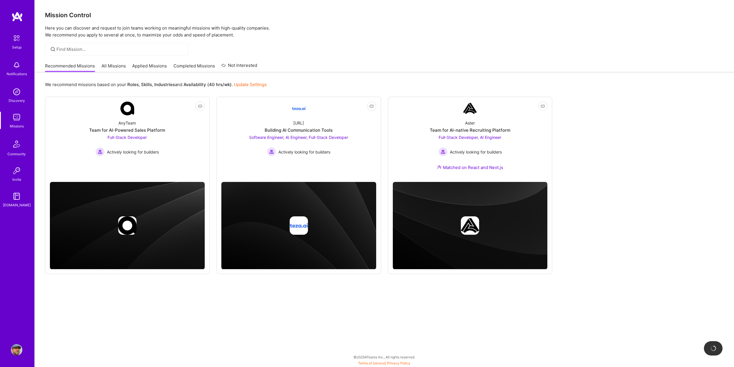
click at [142, 63] on link "Applied Missions" at bounding box center [149, 67] width 35 height 9
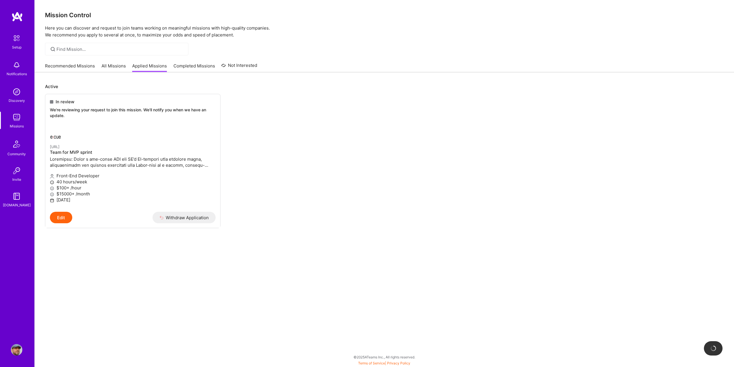
click at [113, 65] on link "All Missions" at bounding box center [113, 67] width 24 height 9
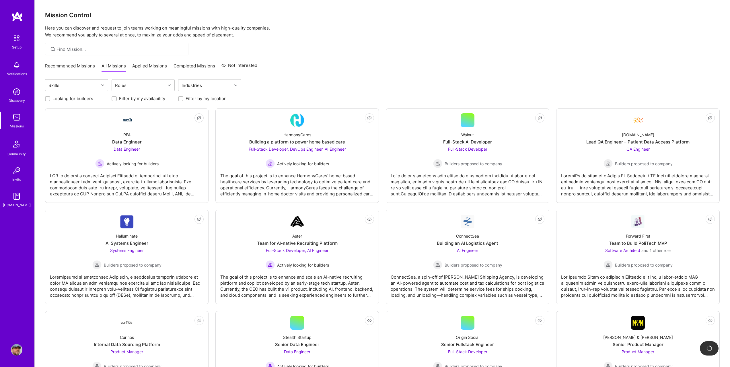
click at [76, 85] on div "Skills" at bounding box center [72, 84] width 54 height 11
click at [49, 111] on div at bounding box center [50, 111] width 5 height 5
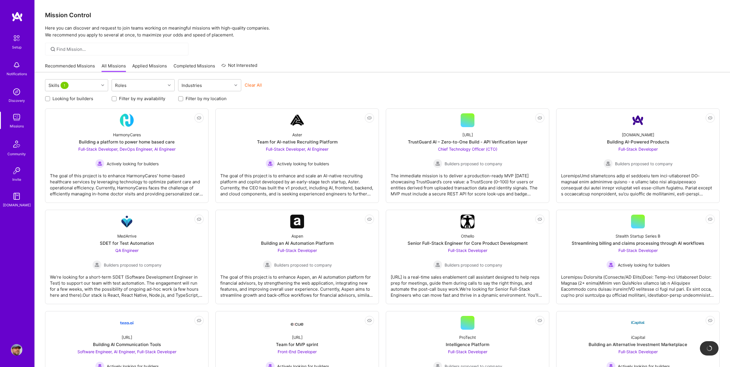
click at [342, 50] on div at bounding box center [382, 49] width 695 height 13
click at [99, 89] on div at bounding box center [103, 84] width 9 height 11
click at [419, 55] on div at bounding box center [382, 49] width 695 height 13
click at [145, 87] on div "Roles" at bounding box center [139, 84] width 54 height 11
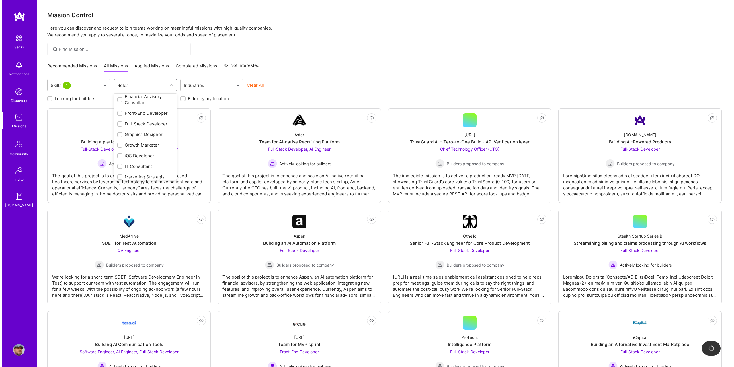
scroll to position [143, 0]
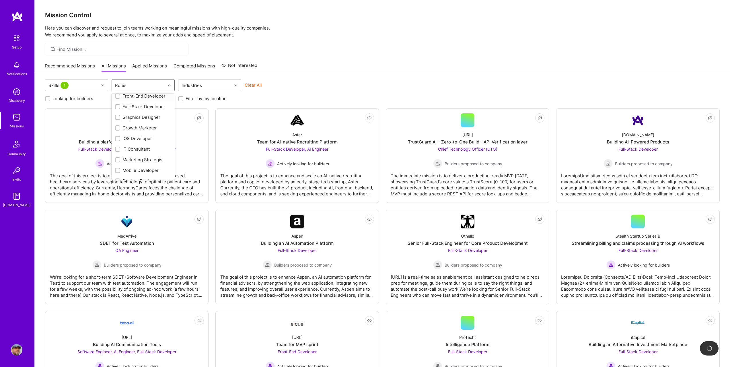
click at [118, 97] on input "checkbox" at bounding box center [118, 96] width 4 height 4
checkbox input "true"
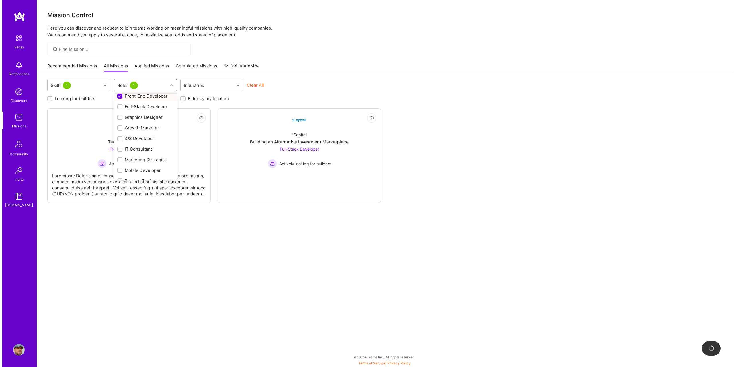
scroll to position [143, 0]
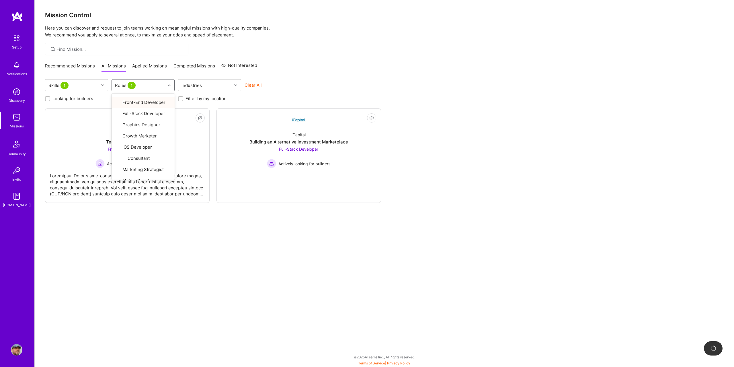
click at [337, 73] on div "Skills 1 option Front-End Developer, selected. option Front-End Developer focus…" at bounding box center [384, 218] width 699 height 293
click at [314, 133] on div "iCapital Building an Alternative Investment Marketplace Full-Stack Developer Ac…" at bounding box center [298, 147] width 155 height 41
click at [93, 86] on div "Skills 1" at bounding box center [72, 84] width 54 height 11
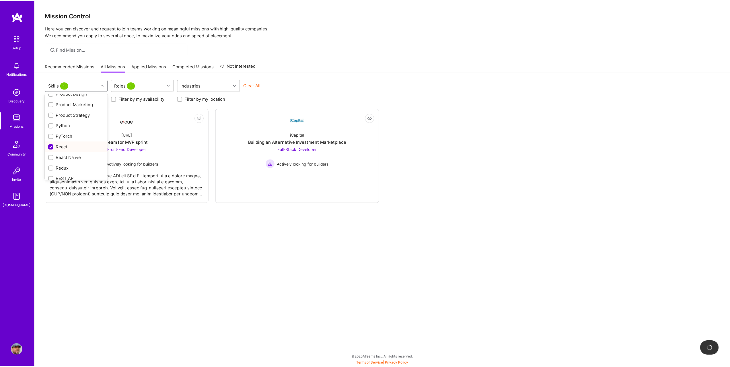
scroll to position [602, 0]
click at [52, 139] on input "checkbox" at bounding box center [51, 140] width 5 height 5
checkbox input "false"
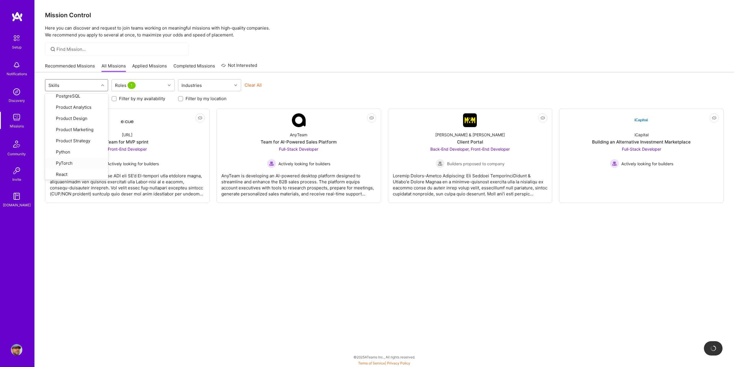
click at [313, 71] on div "Recommended Missions All Missions Applied Missions Completed Missions Not Inter…" at bounding box center [384, 66] width 679 height 12
click at [464, 155] on div "Back-End Developer, Front-End Developer Builders proposed to company" at bounding box center [469, 157] width 79 height 22
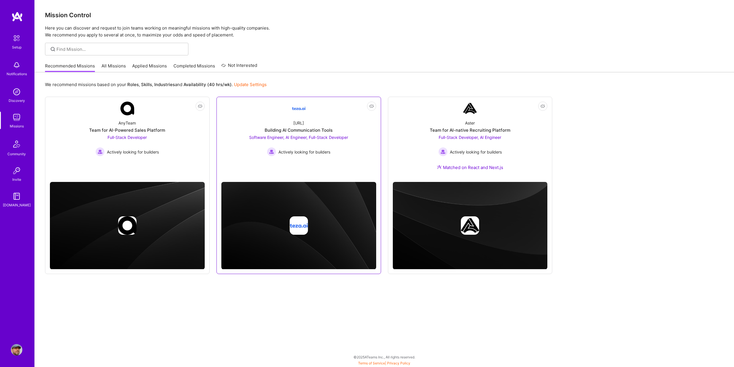
click at [325, 122] on div "teza.ai Building AI Communication Tools Software Engineer, AI Engineer, Full-St…" at bounding box center [298, 135] width 155 height 41
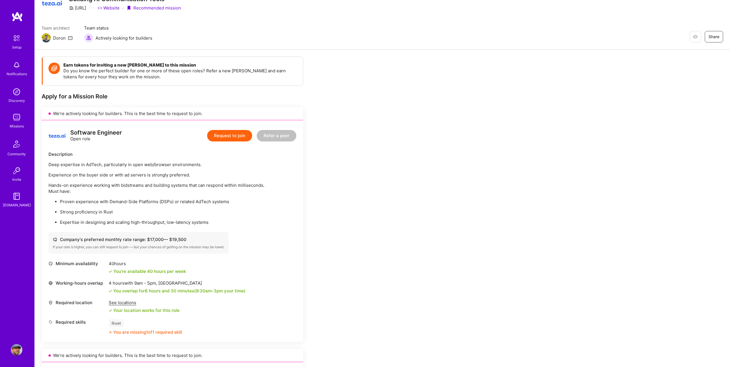
scroll to position [29, 0]
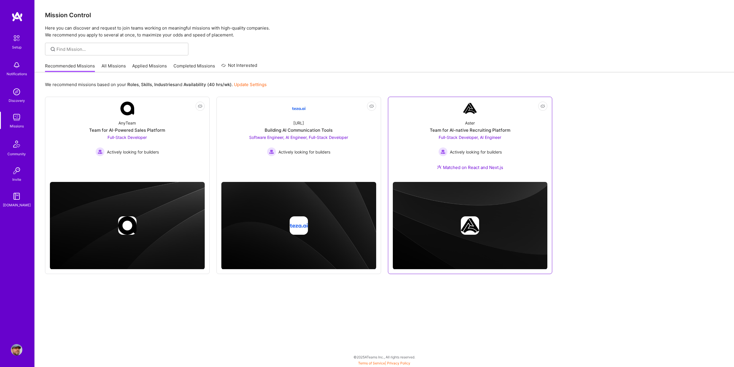
click at [462, 162] on div "Aster Team for AI-native Recruiting Platform Full-Stack Developer, AI Engineer …" at bounding box center [470, 146] width 155 height 62
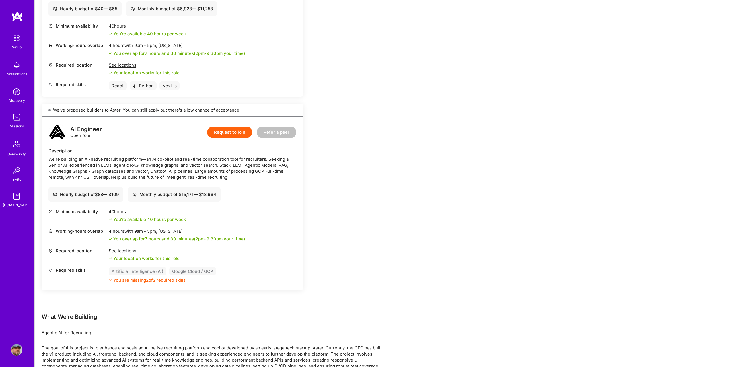
scroll to position [229, 0]
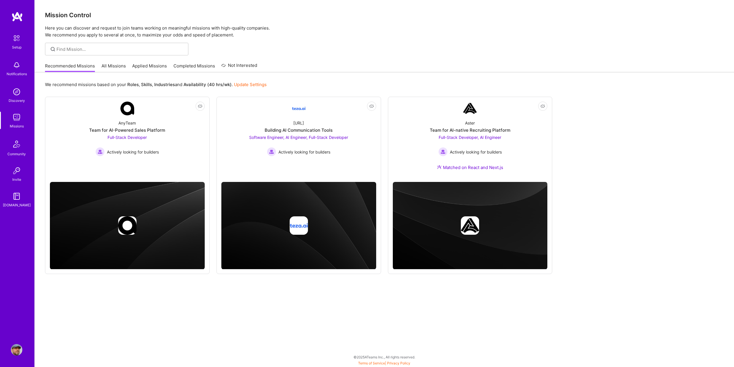
click at [20, 44] on div "Setup" at bounding box center [16, 47] width 9 height 6
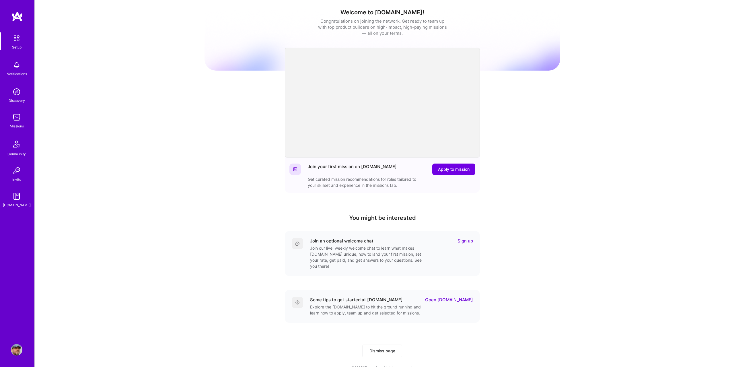
click at [16, 70] on img at bounding box center [16, 64] width 11 height 11
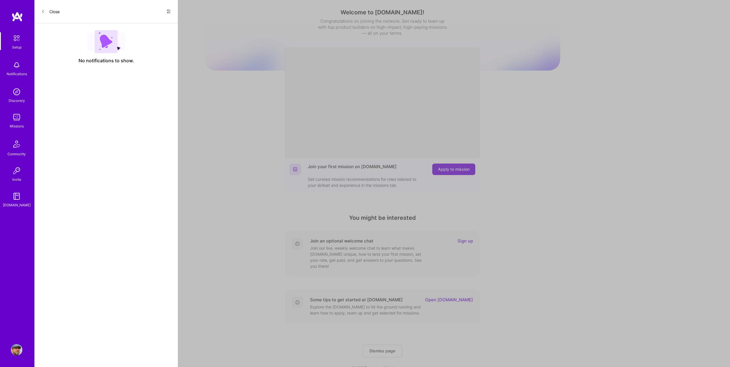
click at [16, 95] on img at bounding box center [16, 91] width 11 height 11
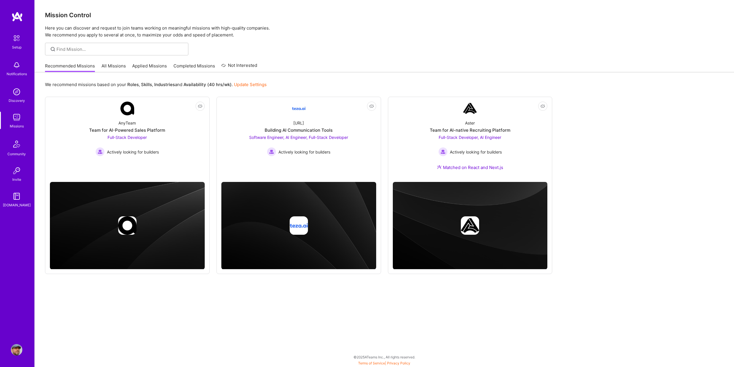
click at [243, 83] on link "Update Settings" at bounding box center [250, 84] width 33 height 5
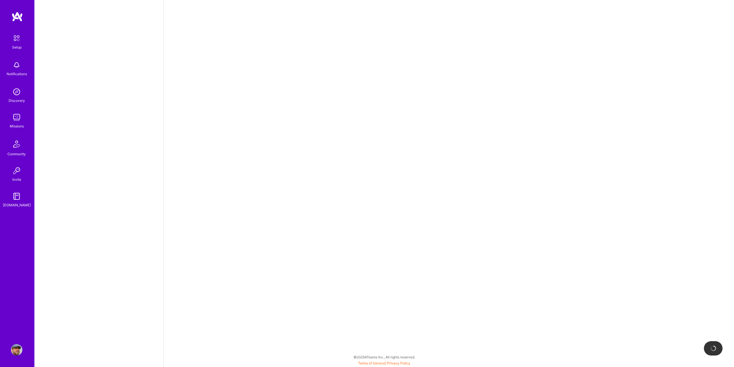
select select "GB"
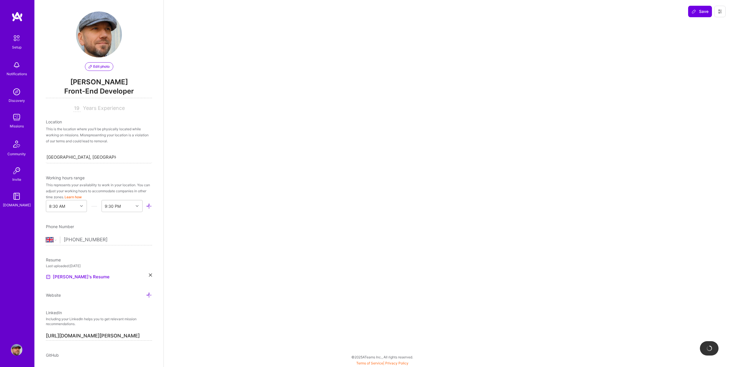
select select "Right Now"
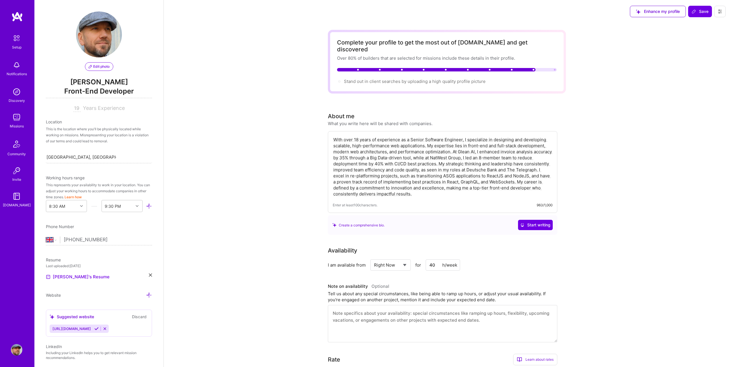
click at [15, 49] on div "Setup" at bounding box center [16, 47] width 9 height 6
